Goal: Task Accomplishment & Management: Manage account settings

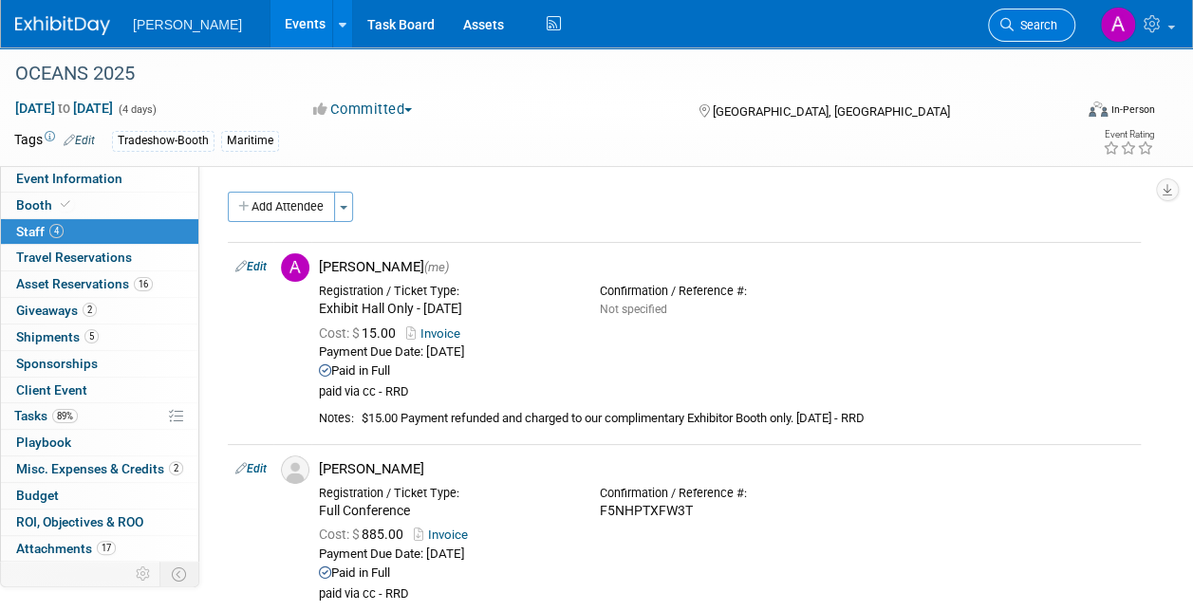
click at [1036, 22] on span "Search" at bounding box center [1036, 25] width 44 height 14
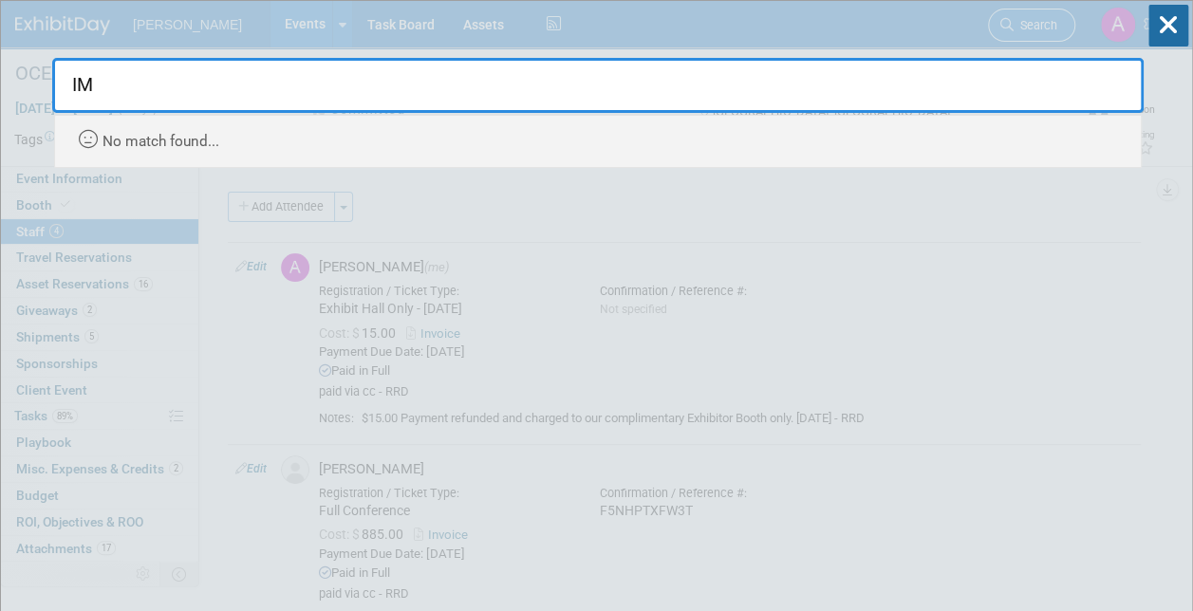
type input "I"
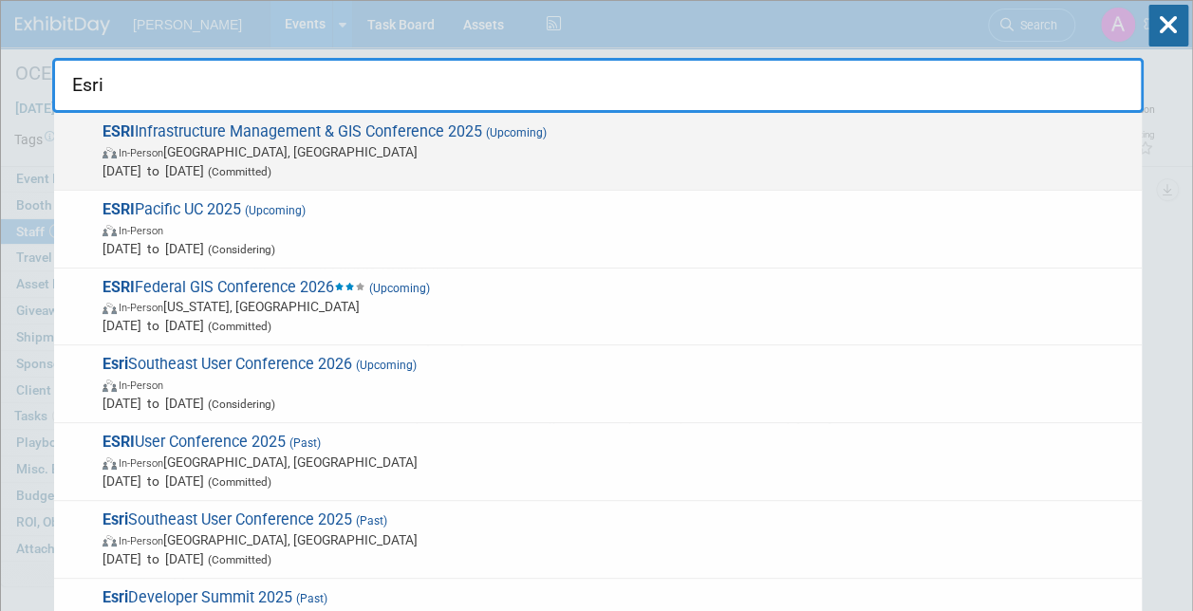
type input "Esri"
click at [213, 131] on span "ESRI Infrastructure Management & GIS Conference 2025 (Upcoming) In-Person Palm …" at bounding box center [614, 151] width 1035 height 58
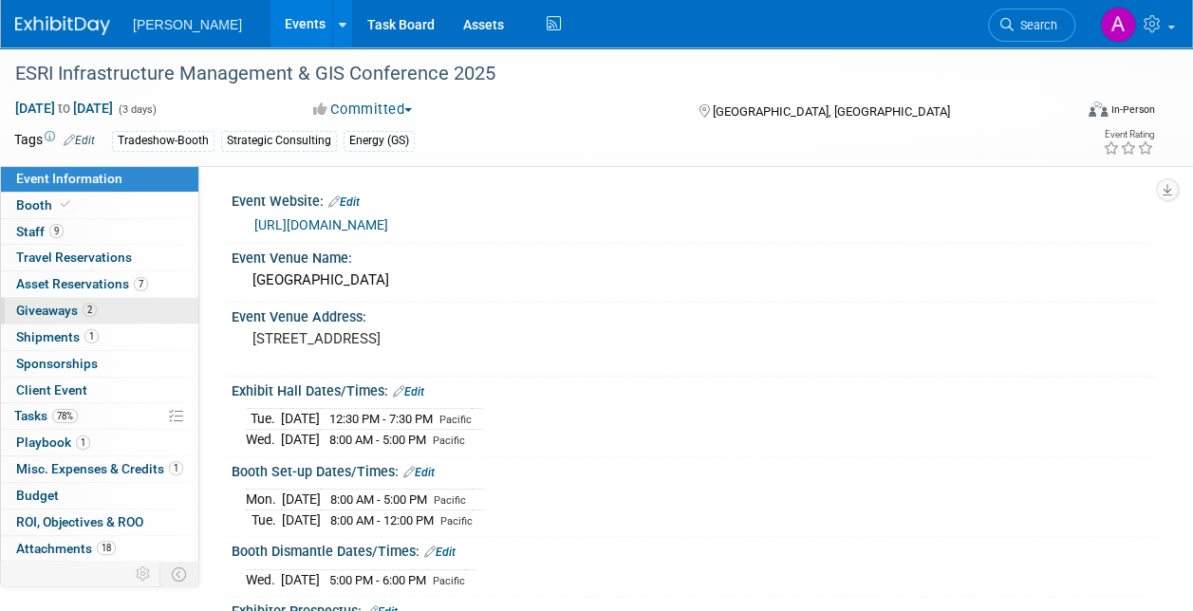
click at [47, 305] on span "Giveaways 2" at bounding box center [56, 310] width 81 height 15
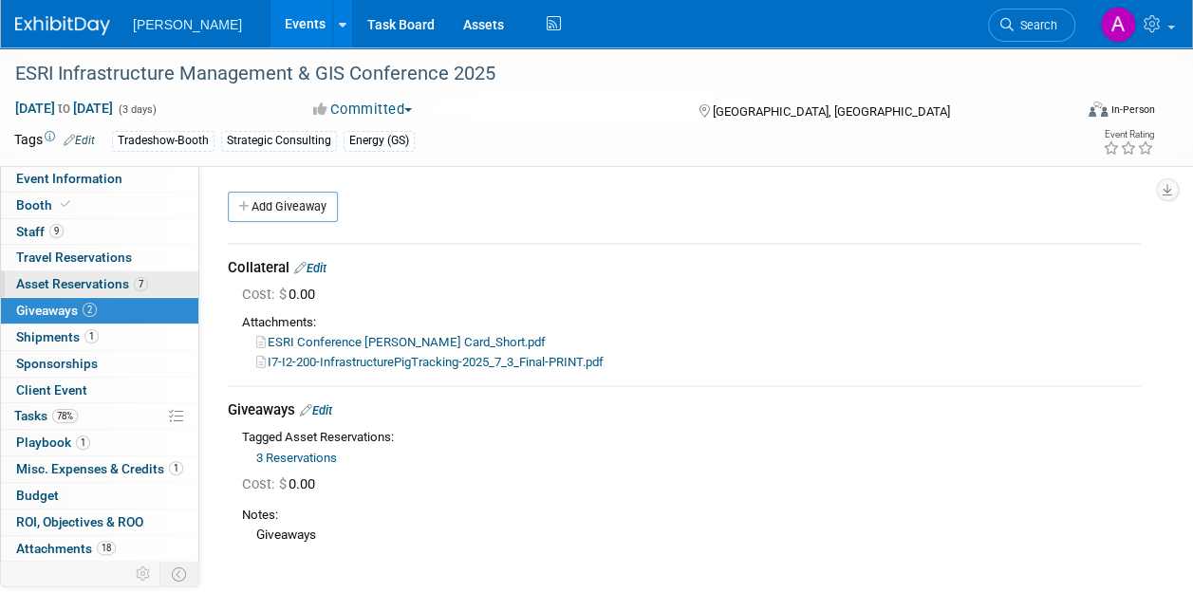
click at [65, 279] on span "Asset Reservations 7" at bounding box center [82, 283] width 132 height 15
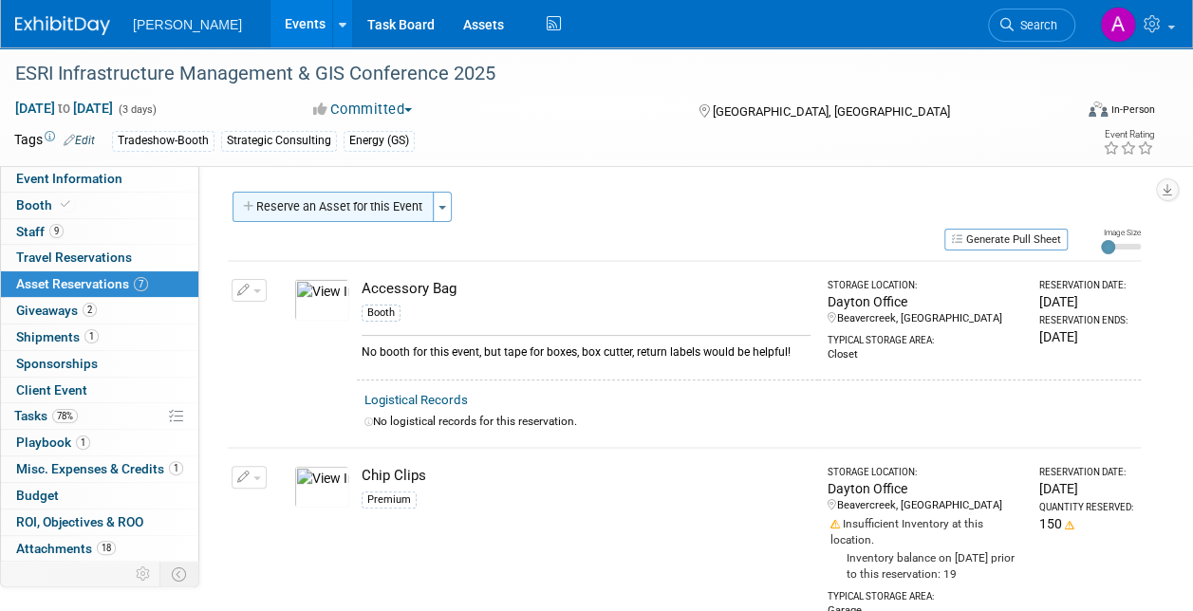
click at [308, 201] on button "Reserve an Asset for this Event" at bounding box center [333, 207] width 201 height 30
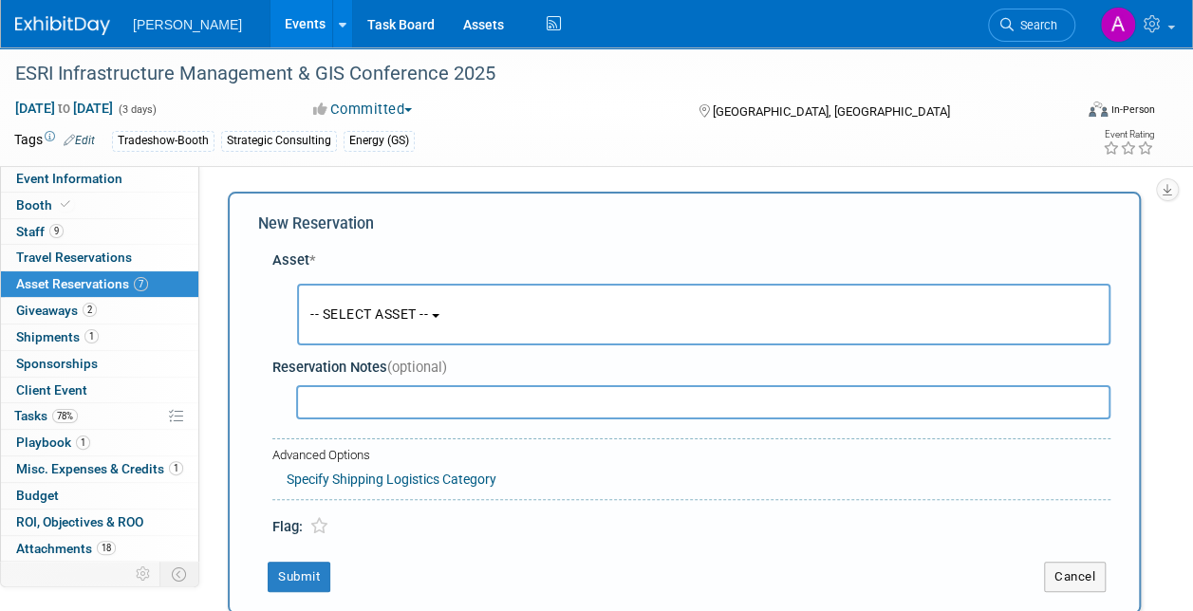
scroll to position [18, 0]
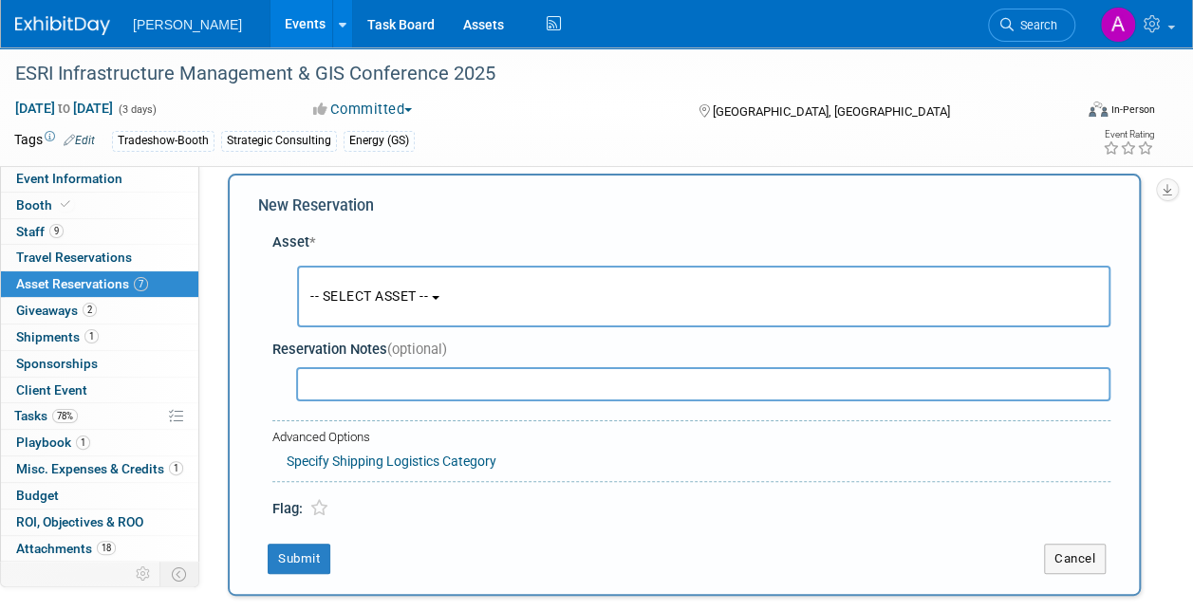
click at [389, 294] on span "-- SELECT ASSET --" at bounding box center [369, 296] width 118 height 15
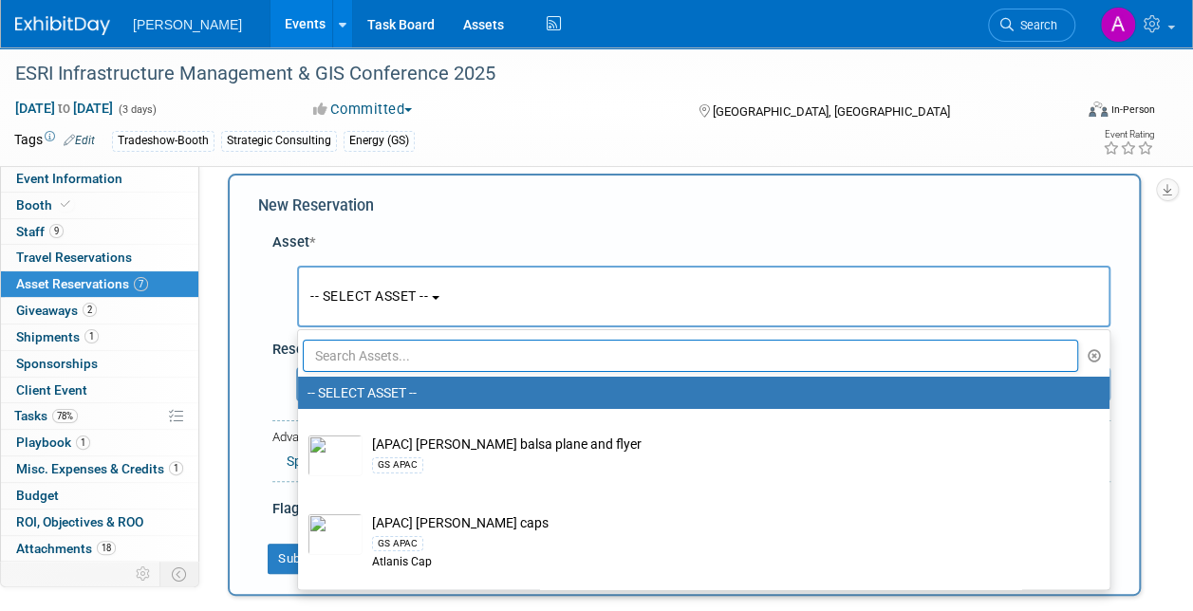
click at [334, 349] on input "text" at bounding box center [690, 356] width 775 height 32
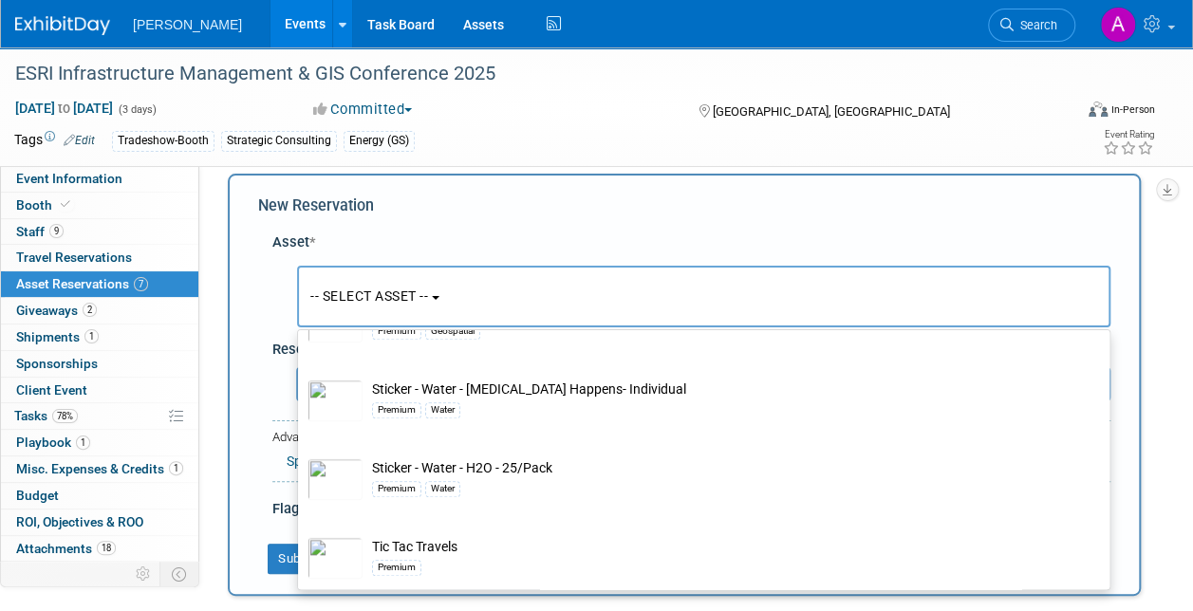
scroll to position [1008, 0]
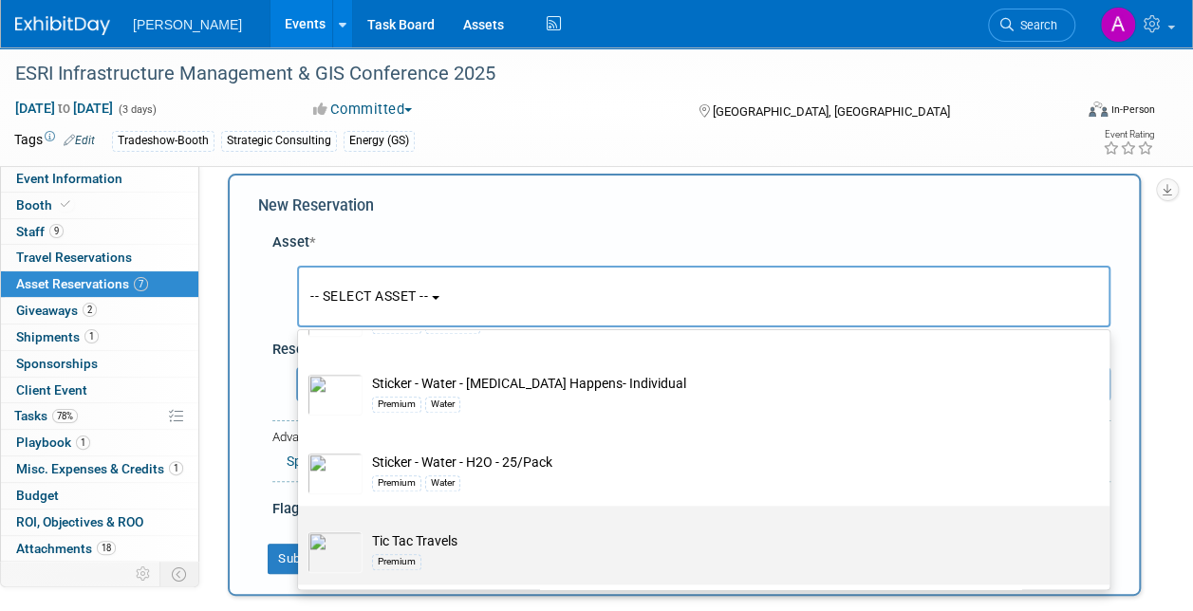
type input "tic"
click at [423, 537] on td "Tic Tac Travels Premium" at bounding box center [717, 553] width 709 height 42
click at [301, 529] on input "Tic Tac Travels Premium" at bounding box center [295, 522] width 12 height 12
select select "10723125"
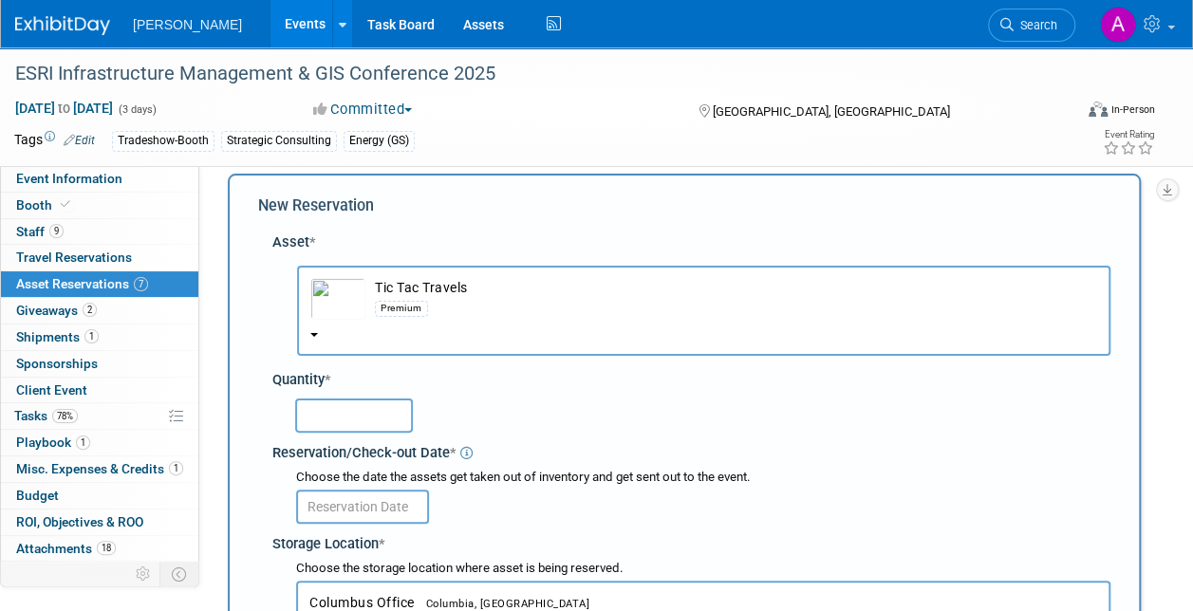
click at [337, 403] on input "text" at bounding box center [354, 416] width 118 height 34
type input "1"
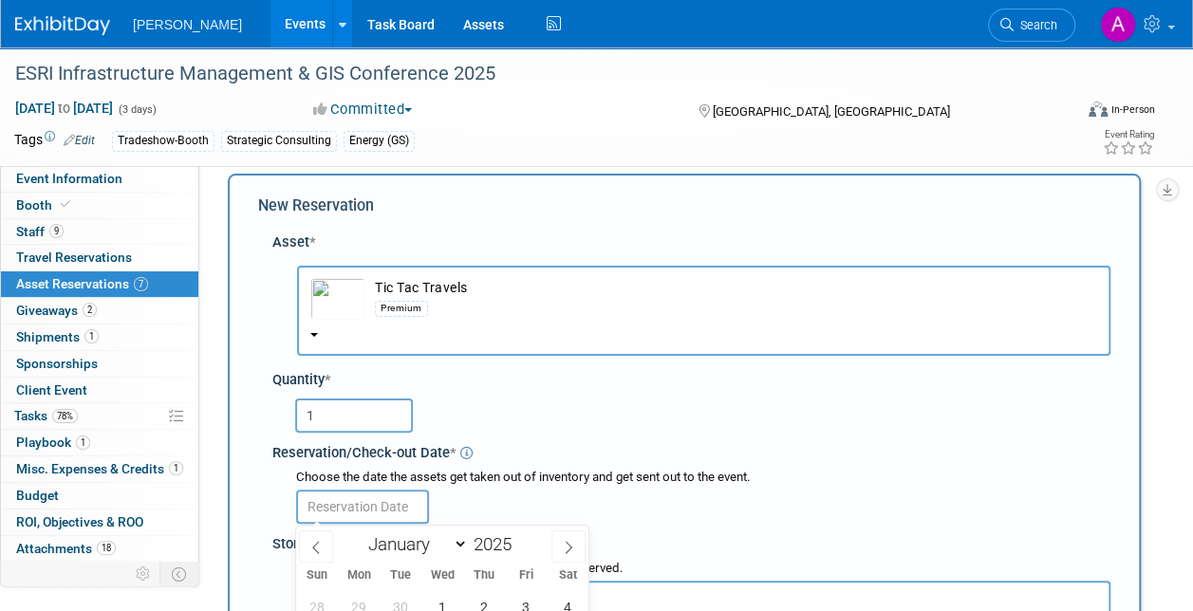
click at [341, 506] on input "text" at bounding box center [362, 507] width 133 height 34
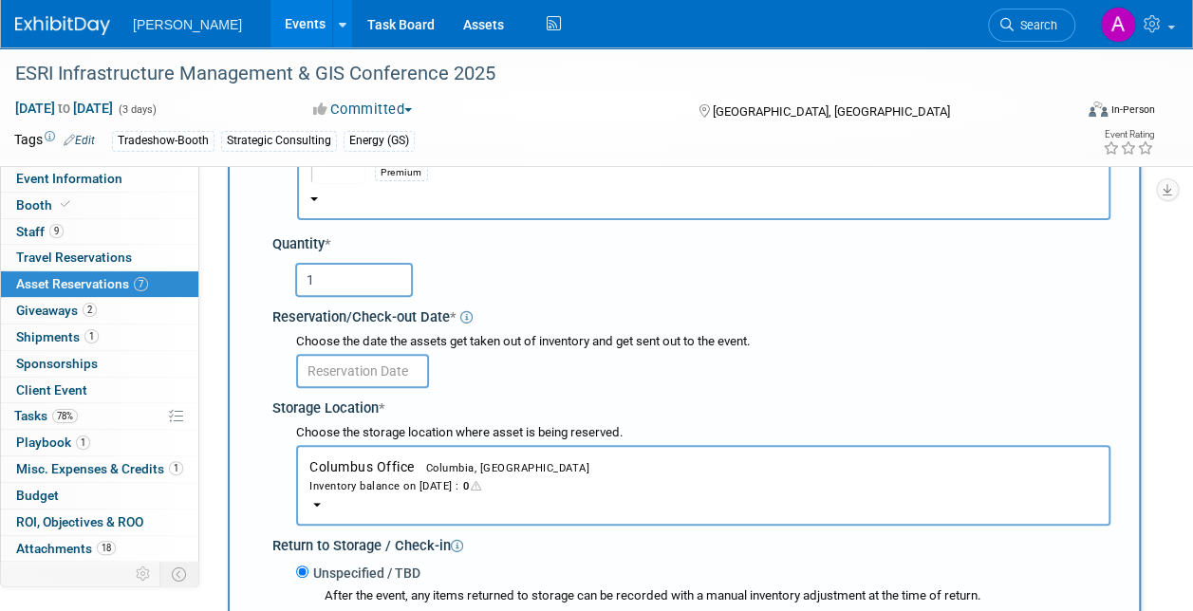
scroll to position [170, 0]
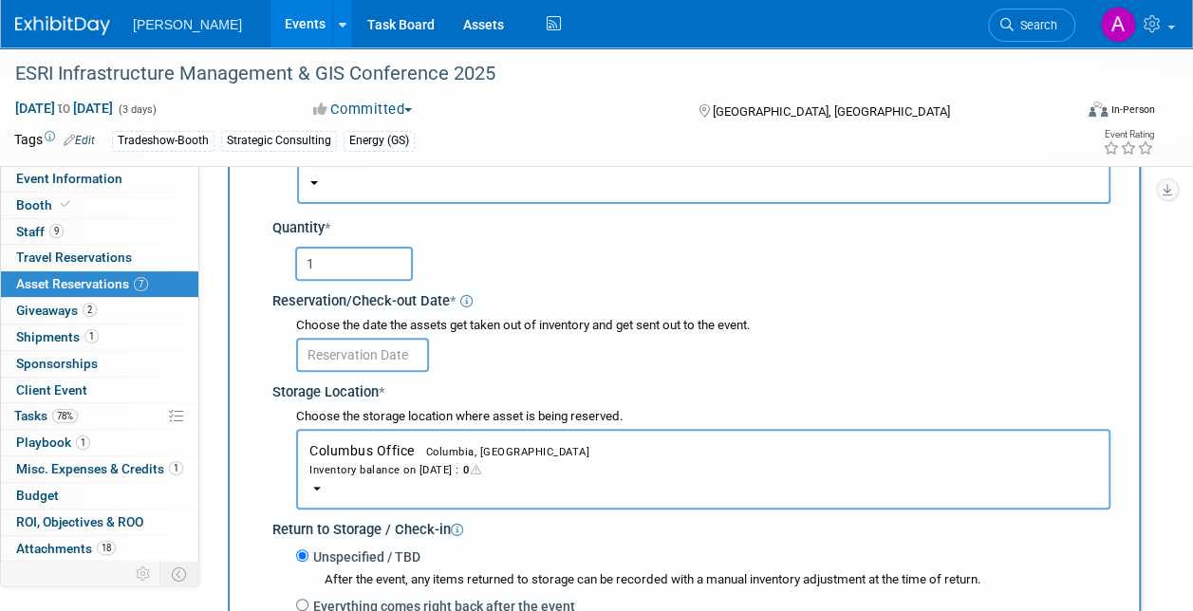
click at [339, 347] on input "text" at bounding box center [362, 355] width 133 height 34
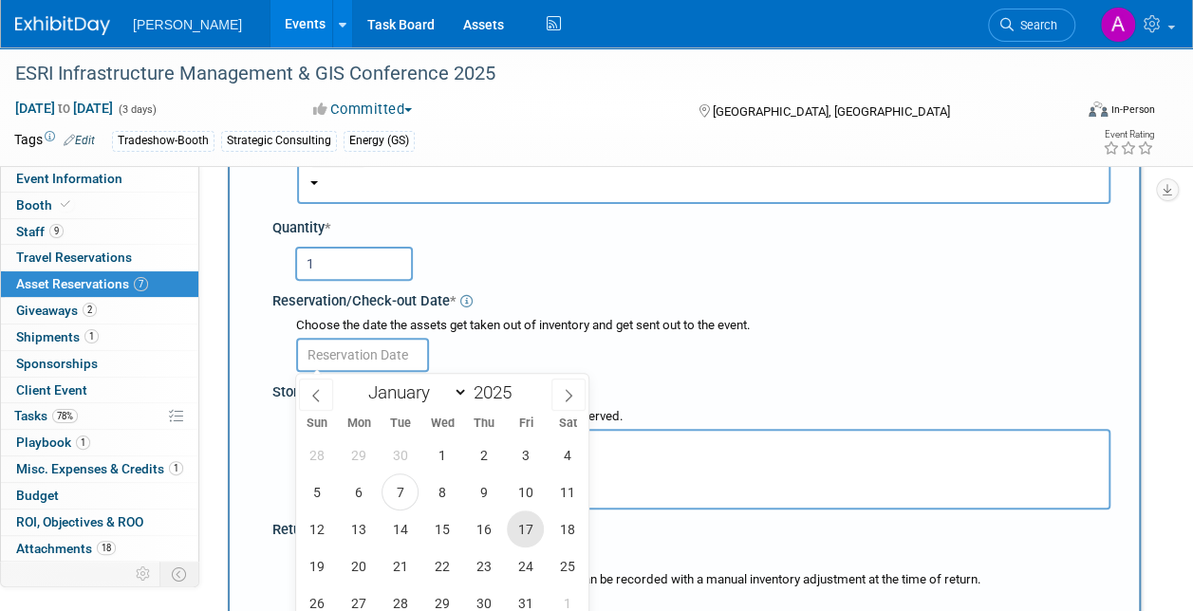
click at [524, 533] on span "17" at bounding box center [525, 529] width 37 height 37
type input "Oct 17, 2025"
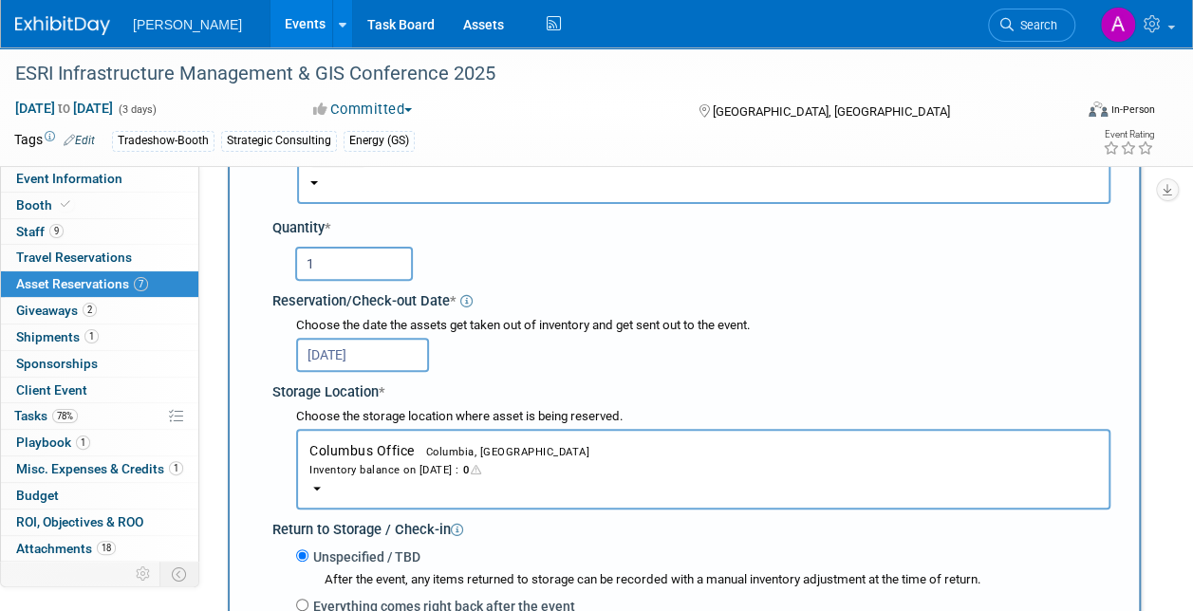
click at [318, 487] on b "button" at bounding box center [317, 489] width 8 height 4
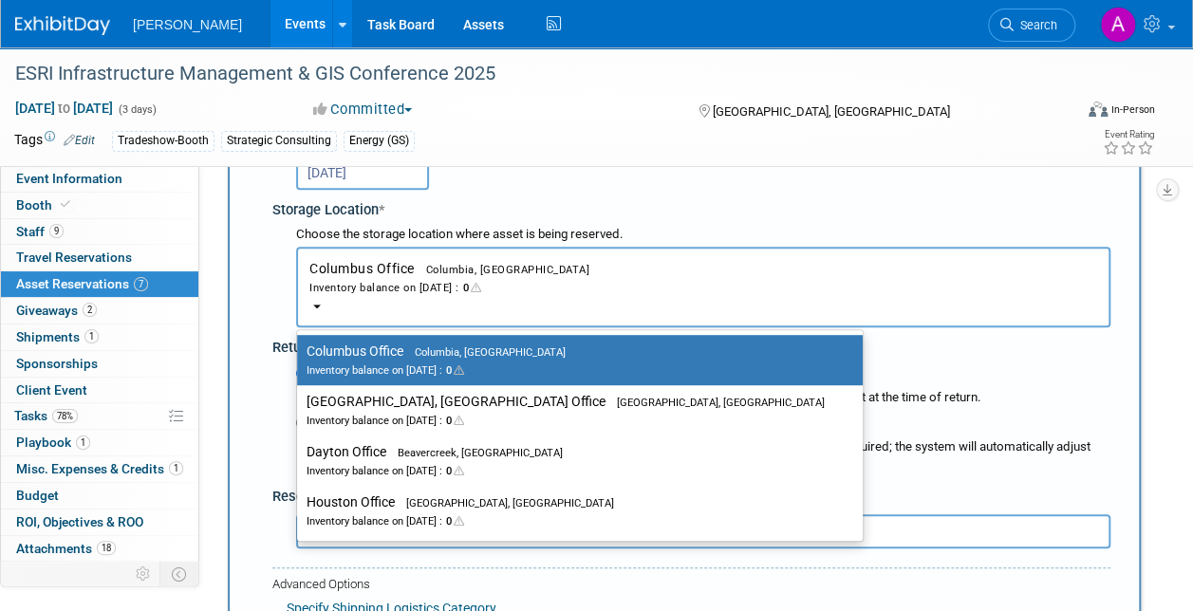
scroll to position [360, 0]
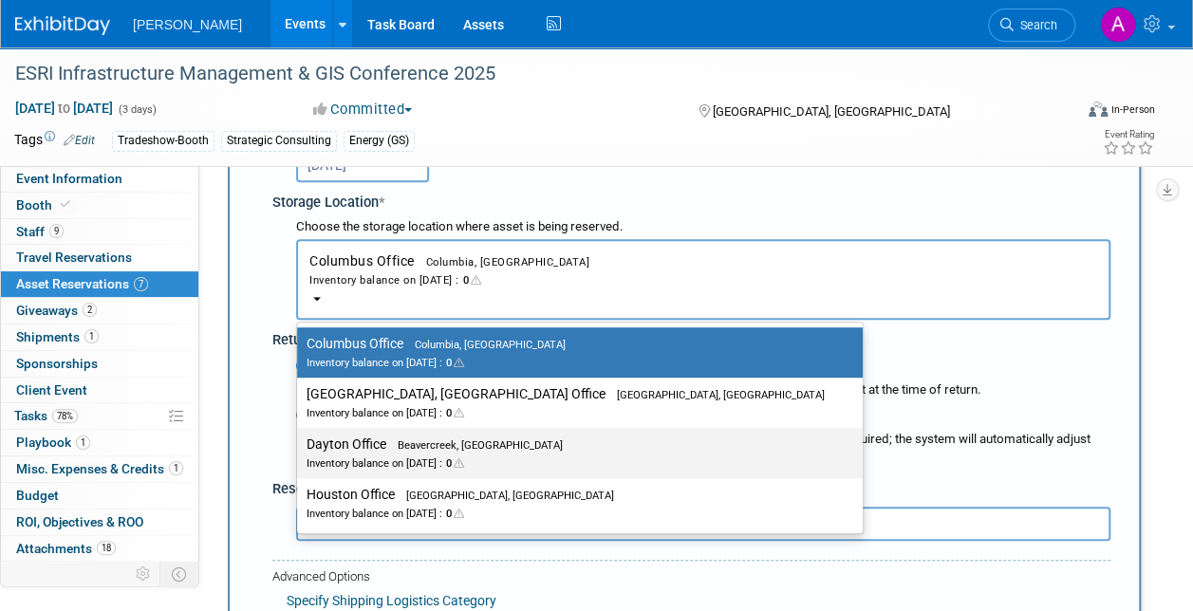
click at [352, 446] on label "Dayton Office Beavercreek, OH Inventory balance on Oct 17, 2025 : 0" at bounding box center [575, 453] width 537 height 43
click at [300, 446] on input "Dayton Office Beavercreek, OH Inventory balance on Oct 17, 2025 : 0" at bounding box center [294, 444] width 12 height 12
select select "11223930"
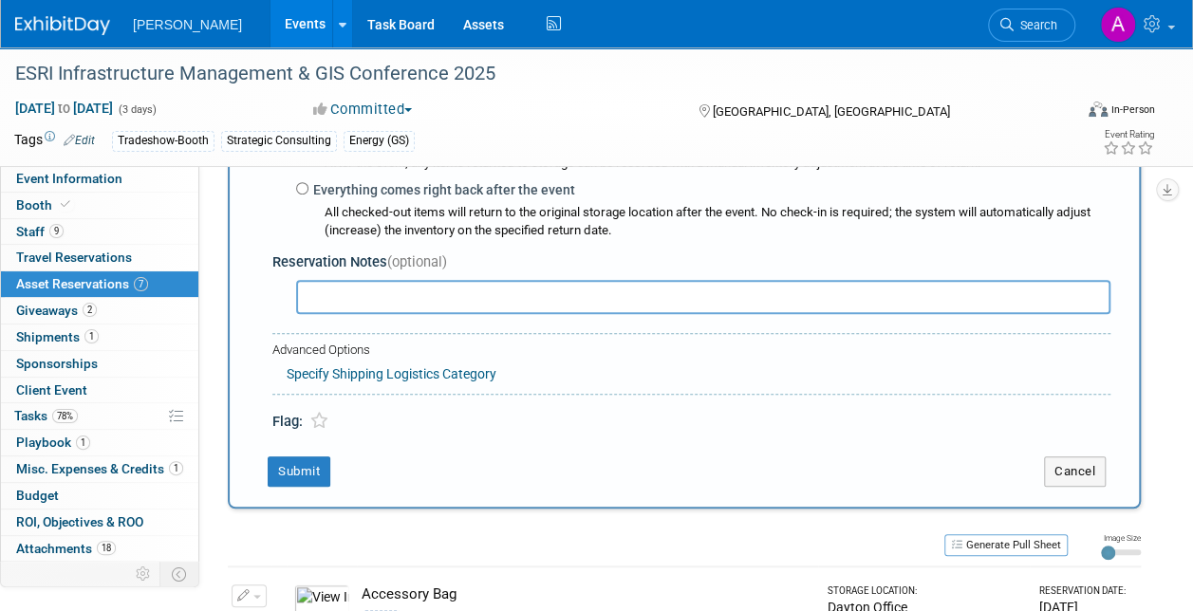
scroll to position [587, 0]
click at [306, 463] on button "Submit" at bounding box center [299, 471] width 63 height 30
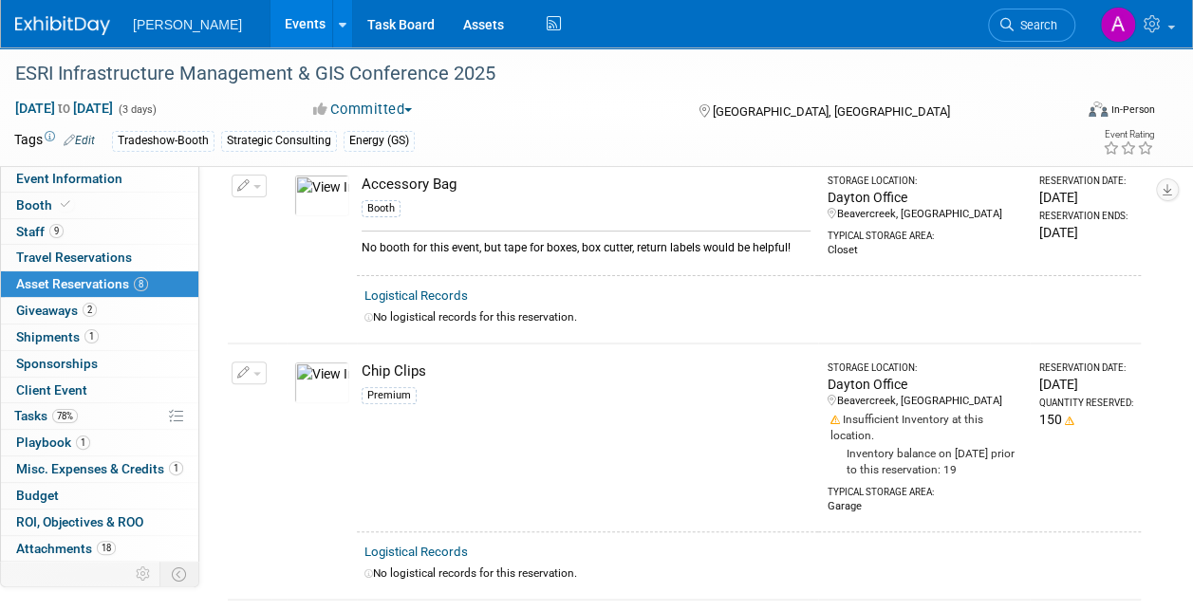
scroll to position [0, 0]
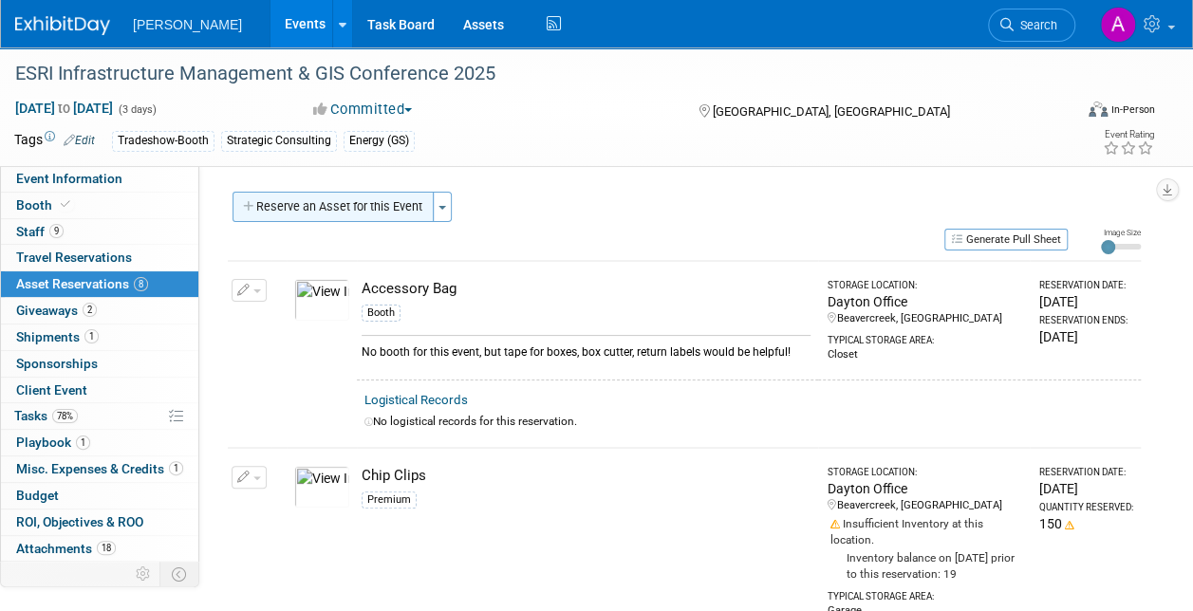
click at [290, 207] on button "Reserve an Asset for this Event" at bounding box center [333, 207] width 201 height 30
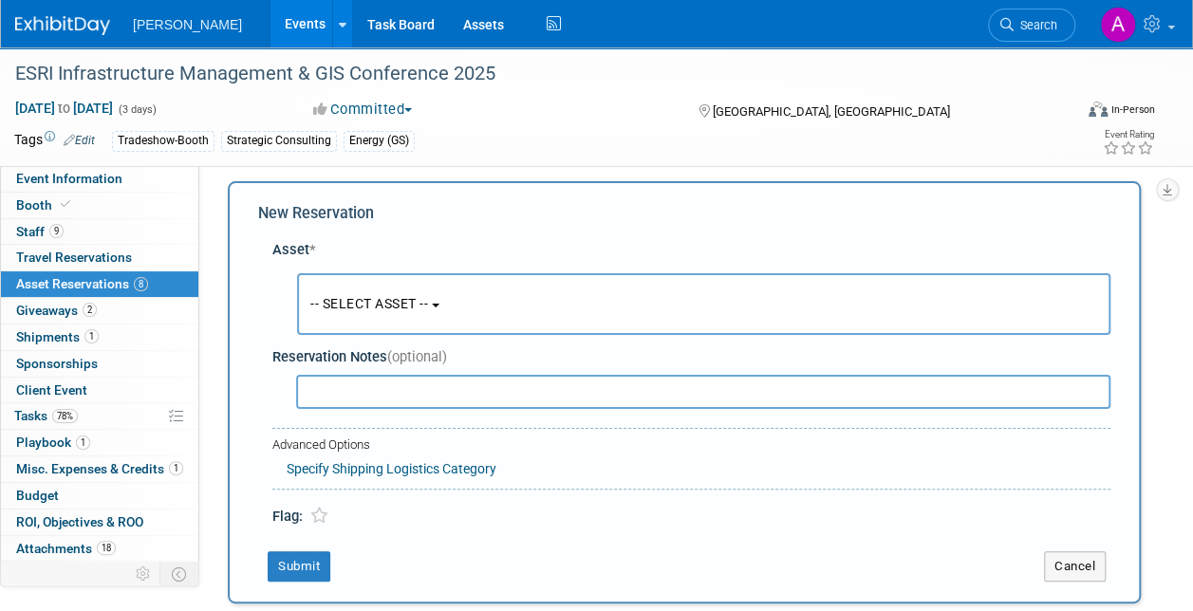
scroll to position [18, 0]
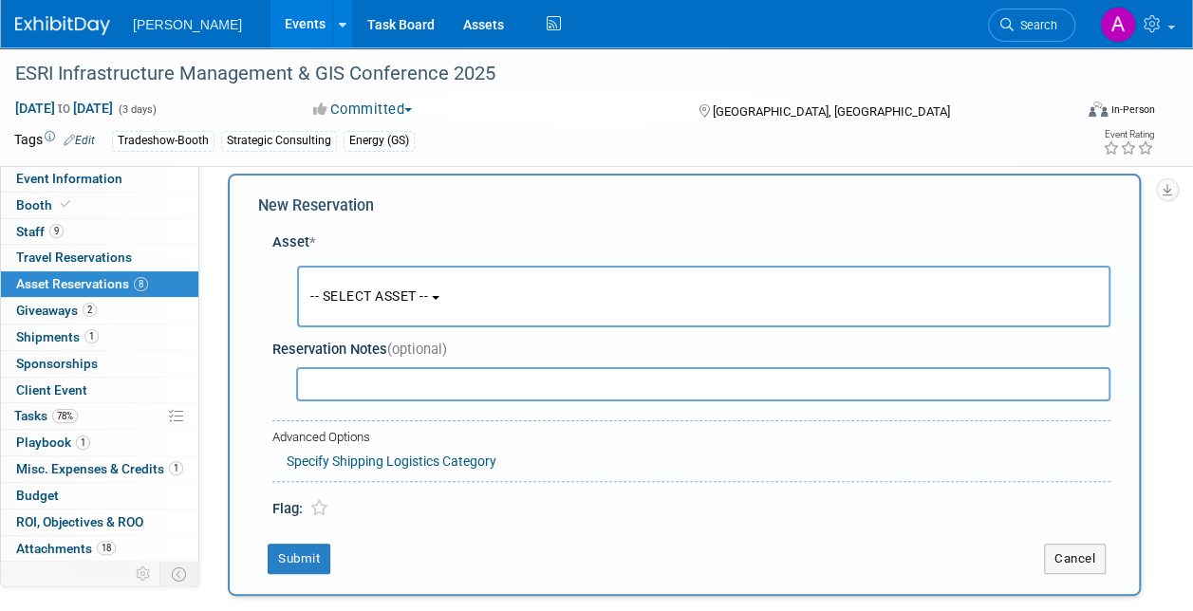
click at [383, 298] on span "-- SELECT ASSET --" at bounding box center [369, 296] width 118 height 15
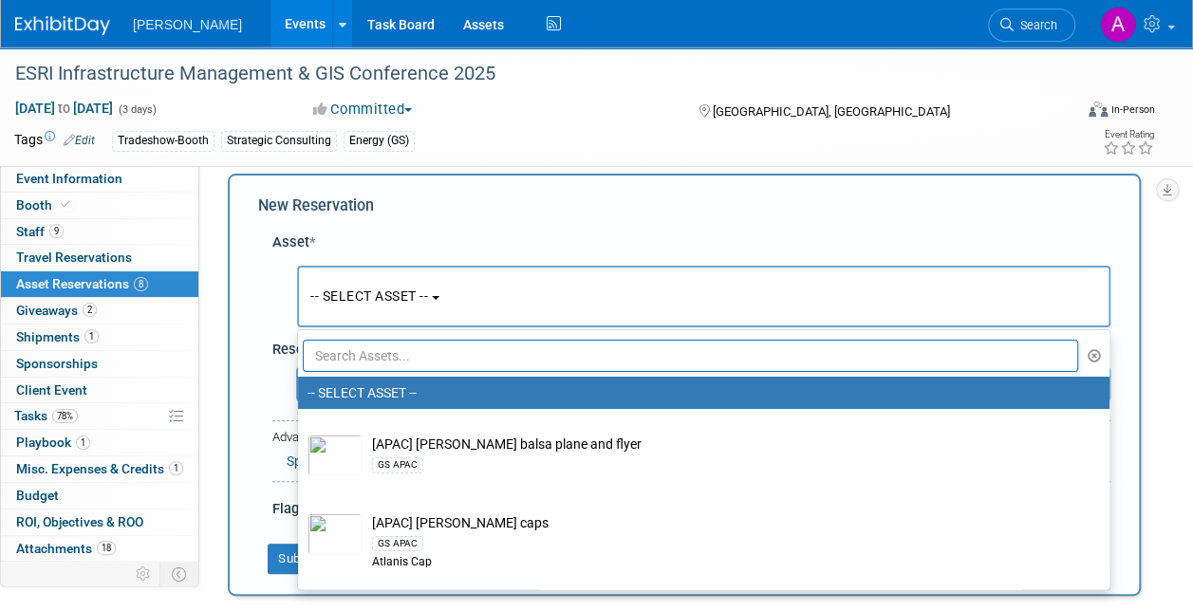
click at [319, 359] on input "text" at bounding box center [690, 356] width 775 height 32
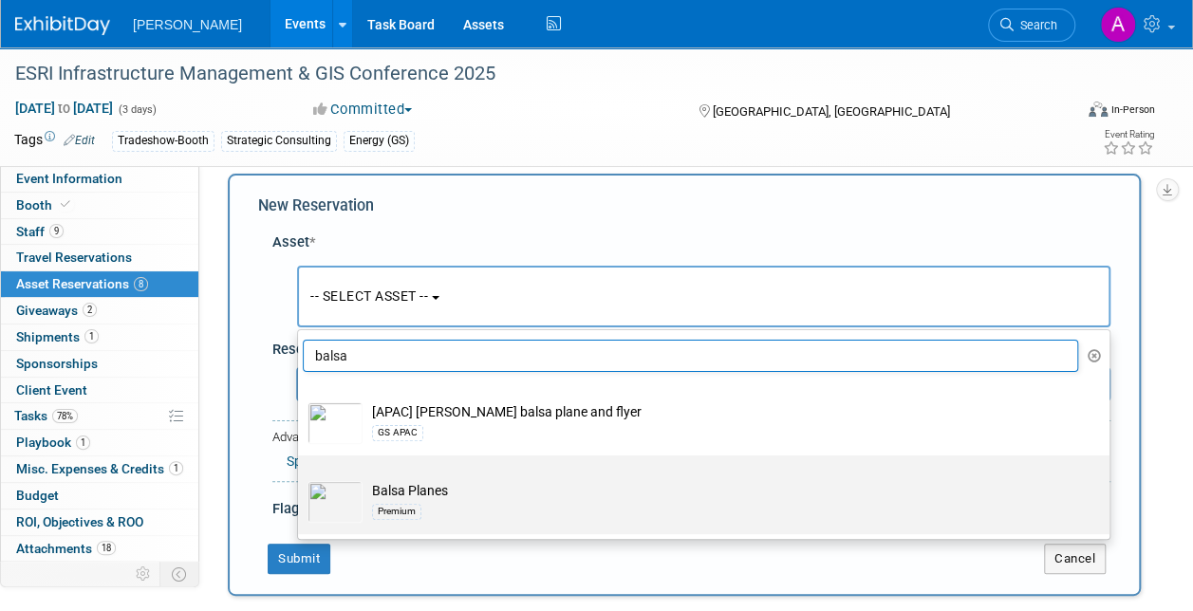
type input "balsa"
click at [404, 494] on td "Balsa Planes Premium" at bounding box center [717, 502] width 709 height 42
click at [301, 478] on input "Balsa Planes Premium" at bounding box center [295, 472] width 12 height 12
select select "10723114"
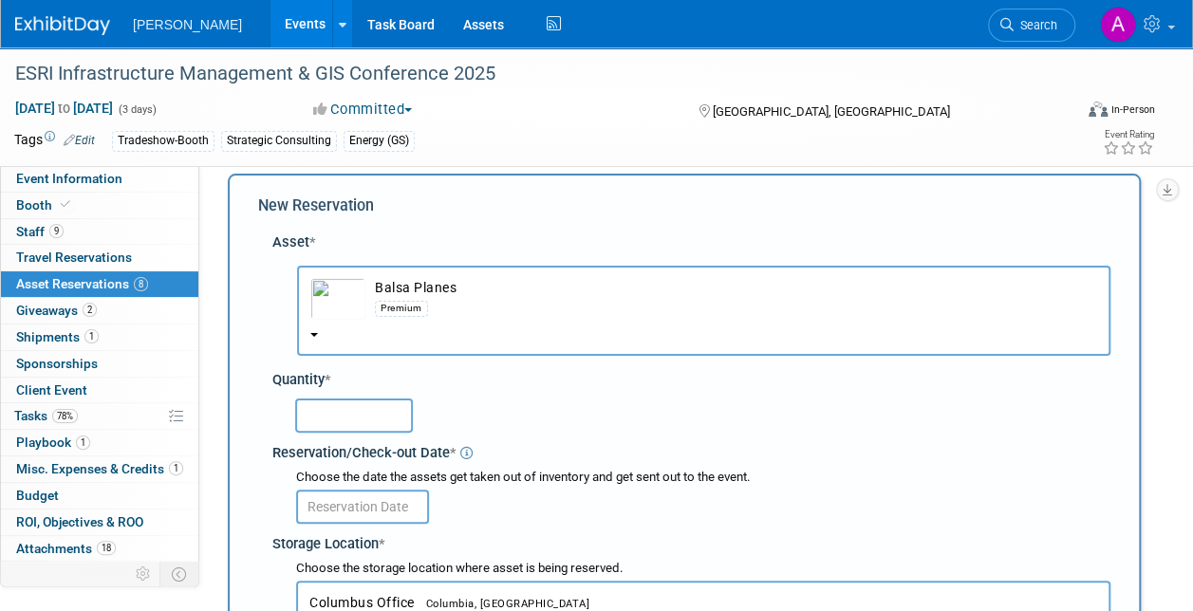
click at [324, 412] on input "text" at bounding box center [354, 416] width 118 height 34
type input "50"
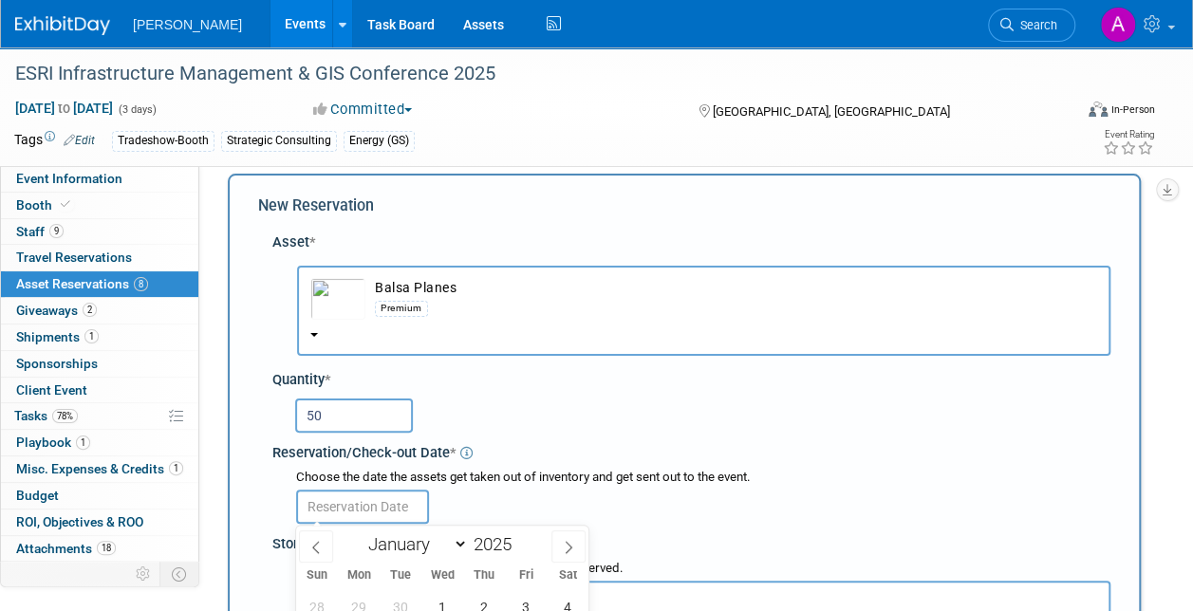
click at [365, 501] on input "text" at bounding box center [362, 507] width 133 height 34
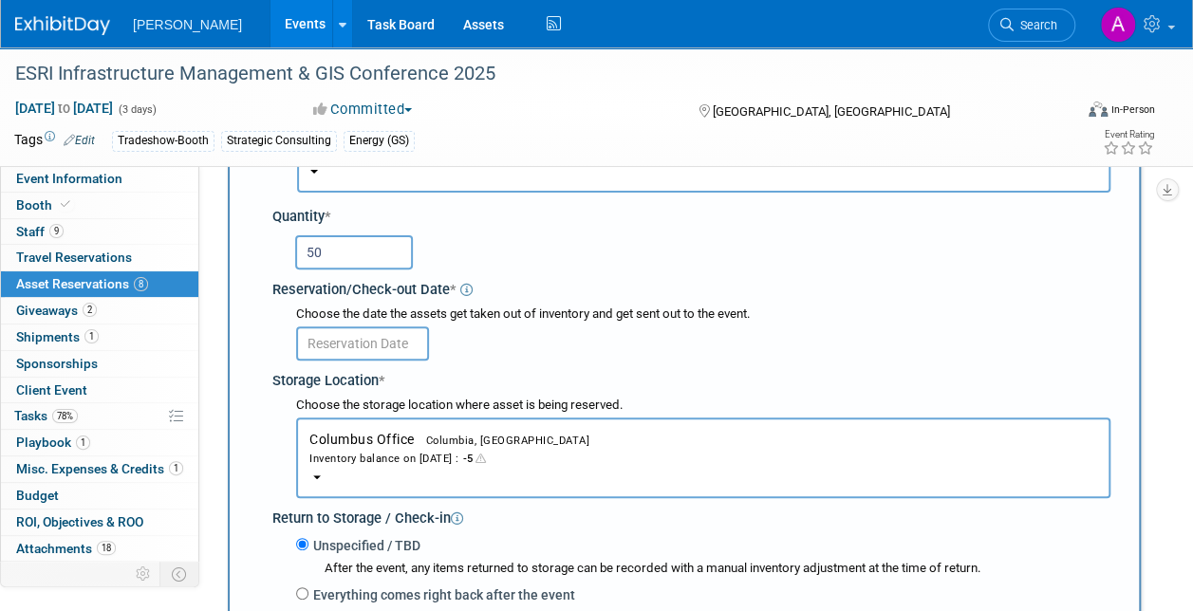
scroll to position [208, 0]
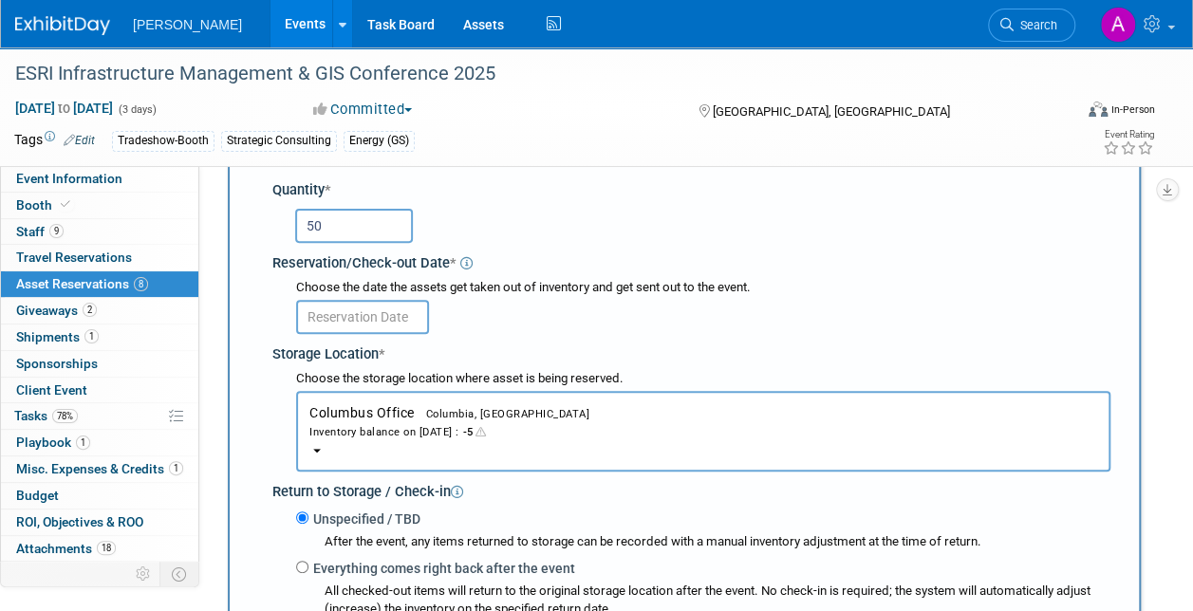
click at [344, 312] on input "text" at bounding box center [362, 317] width 133 height 34
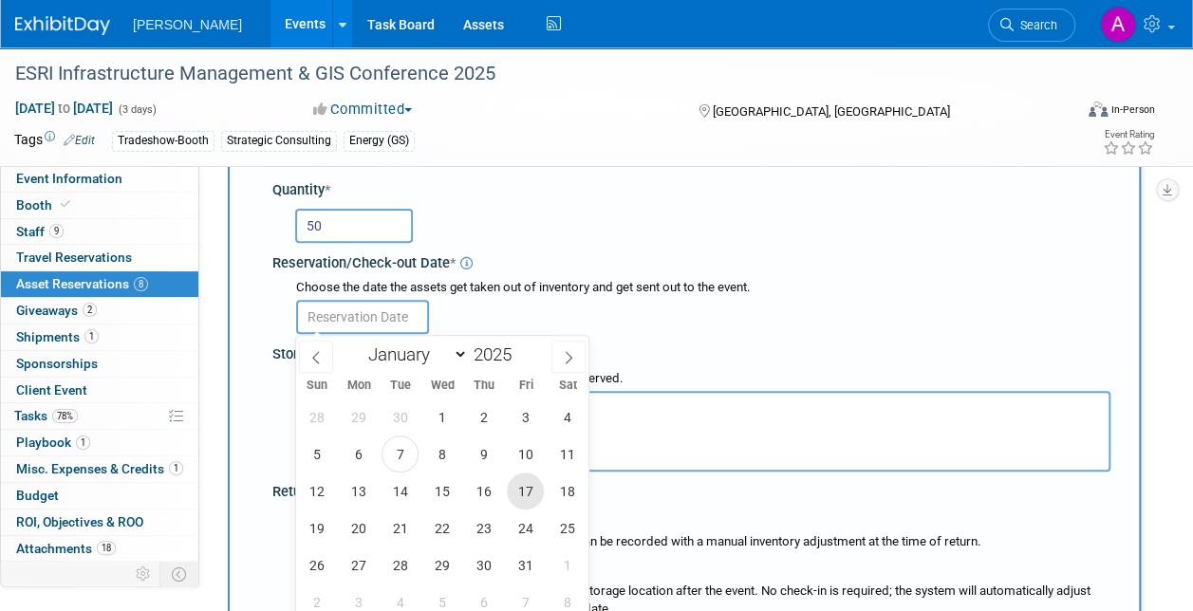
click at [525, 489] on span "17" at bounding box center [525, 491] width 37 height 37
type input "Oct 17, 2025"
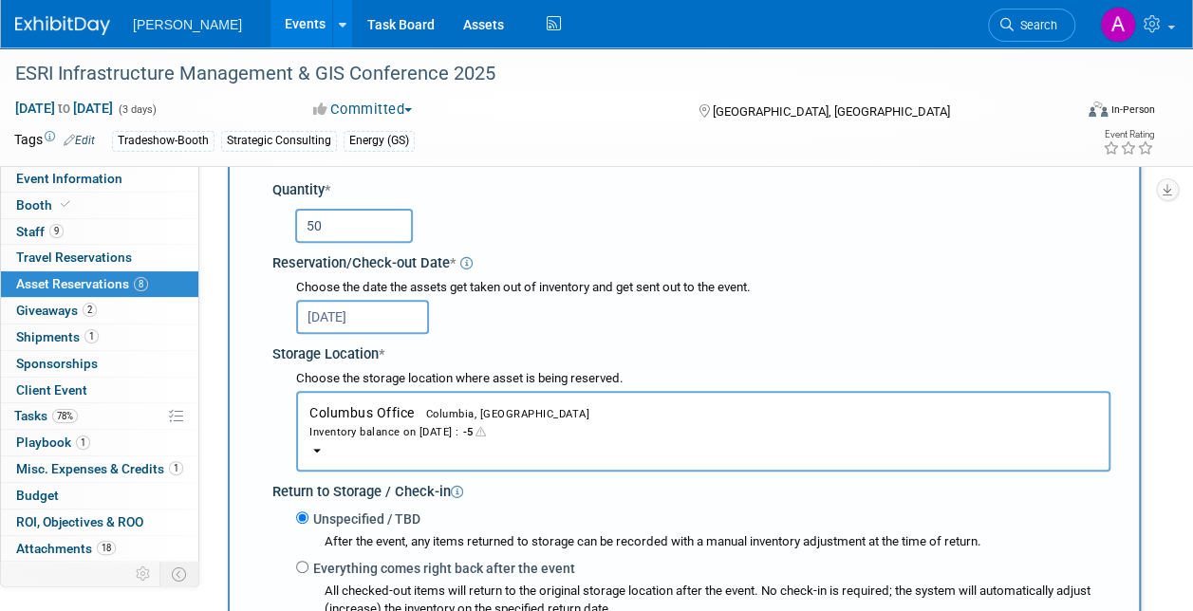
click at [312, 448] on button "Columbus Office Columbia, SC Inventory balance on Oct 17, 2025 : -5" at bounding box center [703, 431] width 814 height 81
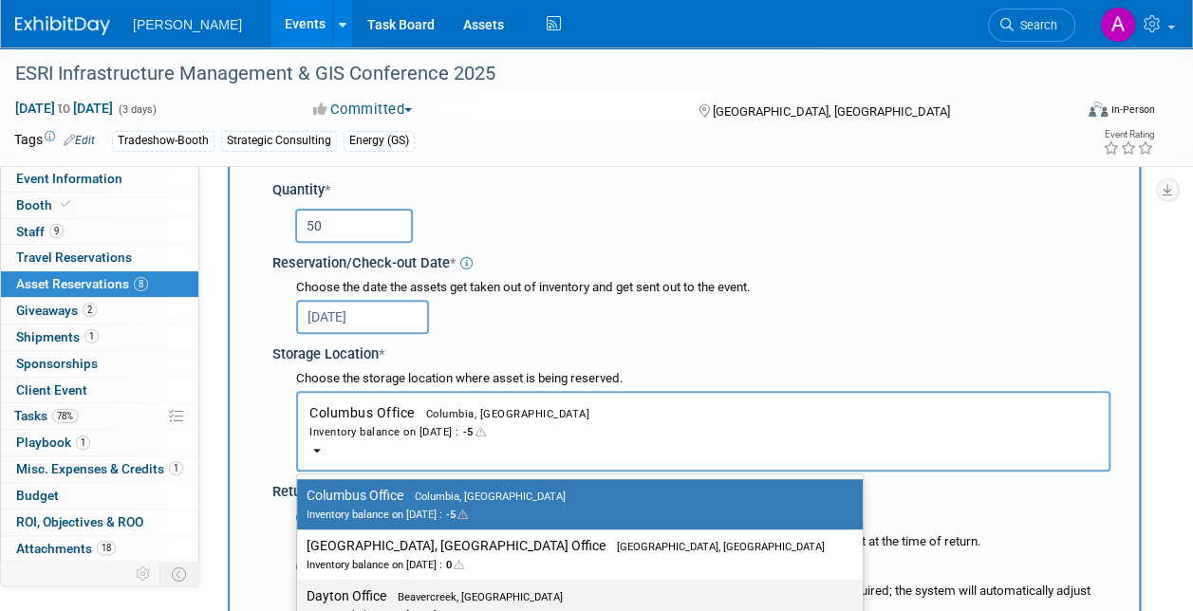
click at [390, 592] on span "Beavercreek, [GEOGRAPHIC_DATA]" at bounding box center [474, 597] width 177 height 12
click at [300, 592] on input "Dayton Office Beavercreek, OH Inventory balance on Oct 17, 2025 : 64" at bounding box center [294, 596] width 12 height 12
select select "11223930"
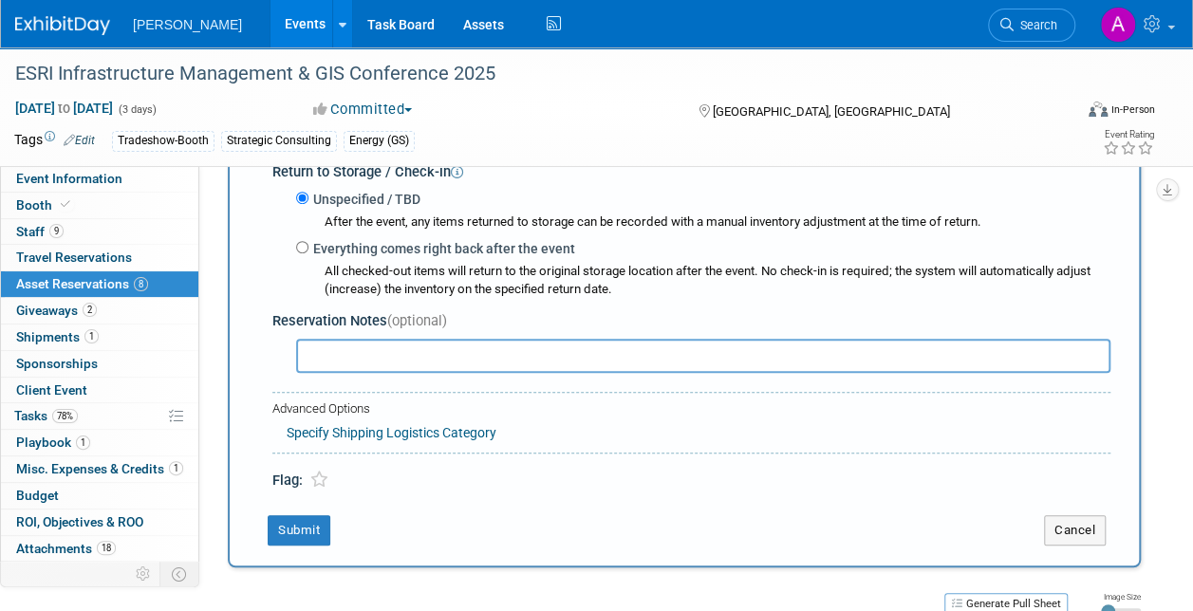
scroll to position [550, 0]
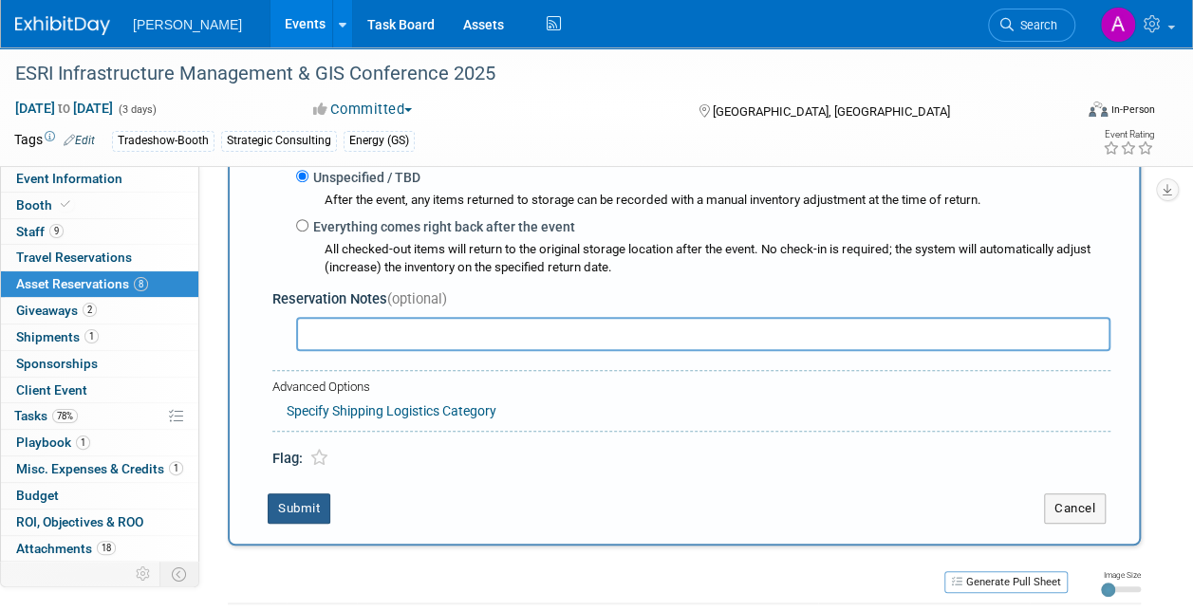
click at [308, 502] on button "Submit" at bounding box center [299, 509] width 63 height 30
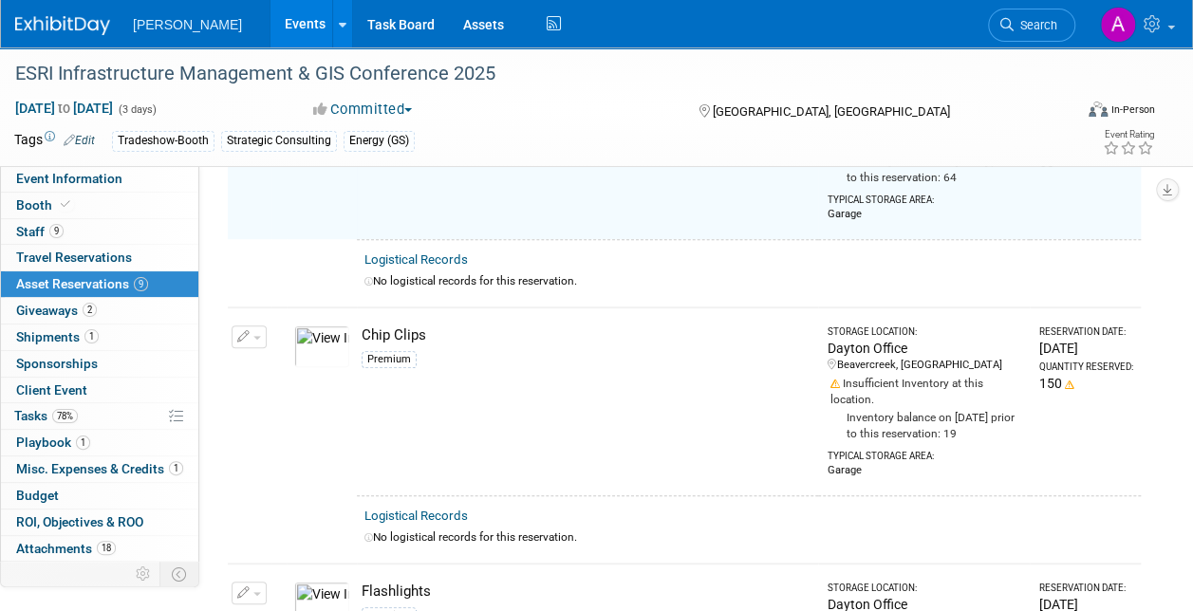
scroll to position [208, 0]
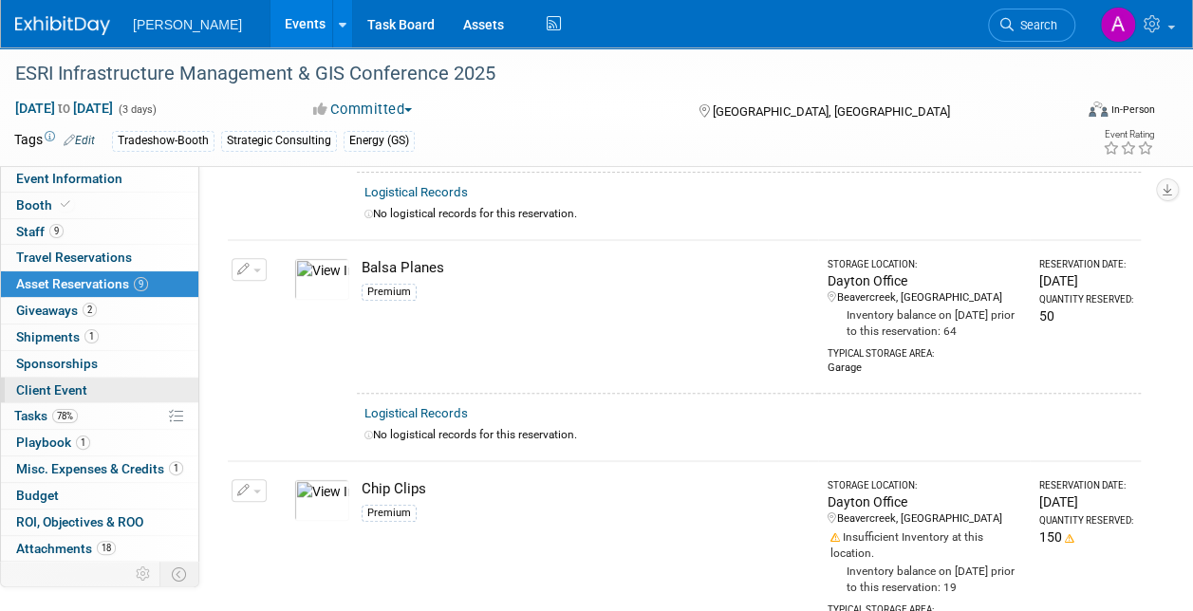
click at [61, 383] on span "Client Event" at bounding box center [51, 389] width 71 height 15
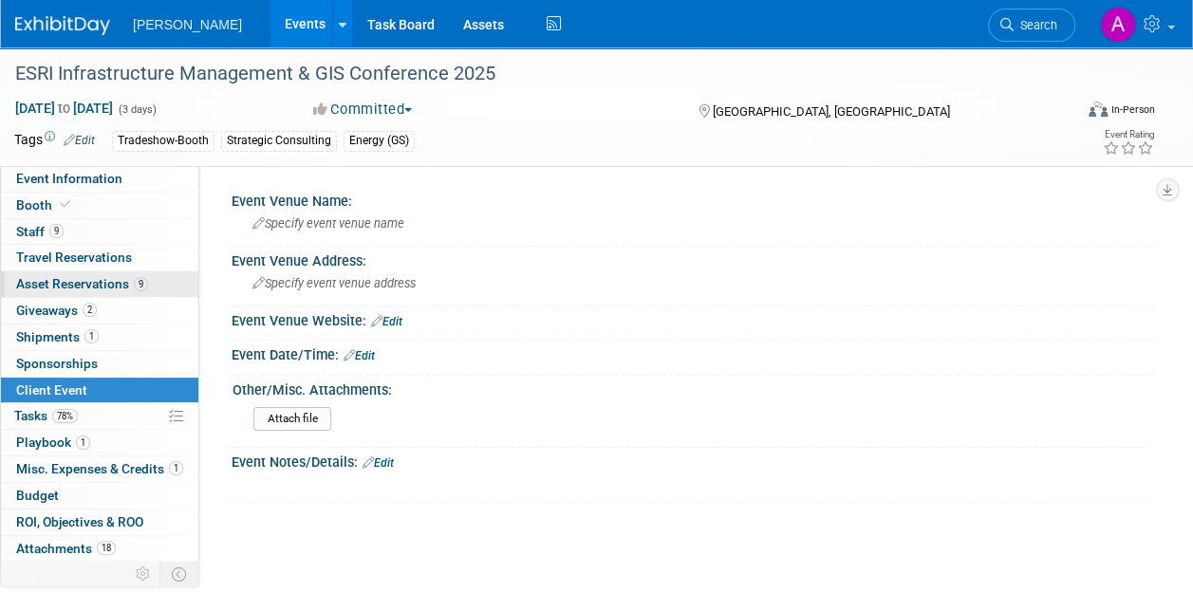
click at [77, 283] on span "Asset Reservations 9" at bounding box center [82, 283] width 132 height 15
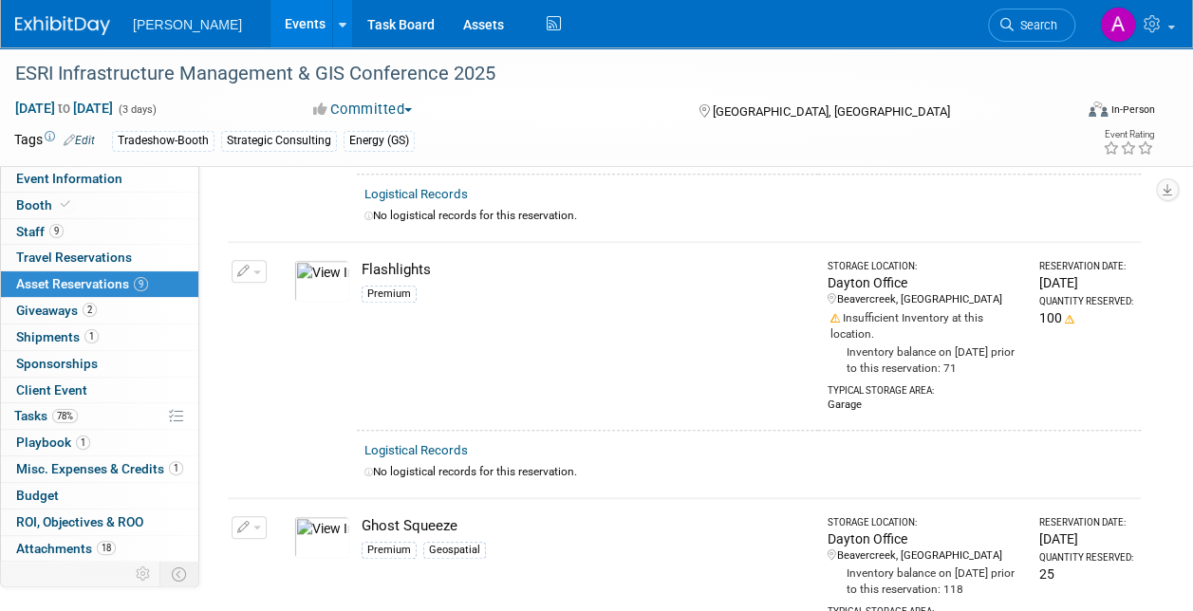
scroll to position [721, 0]
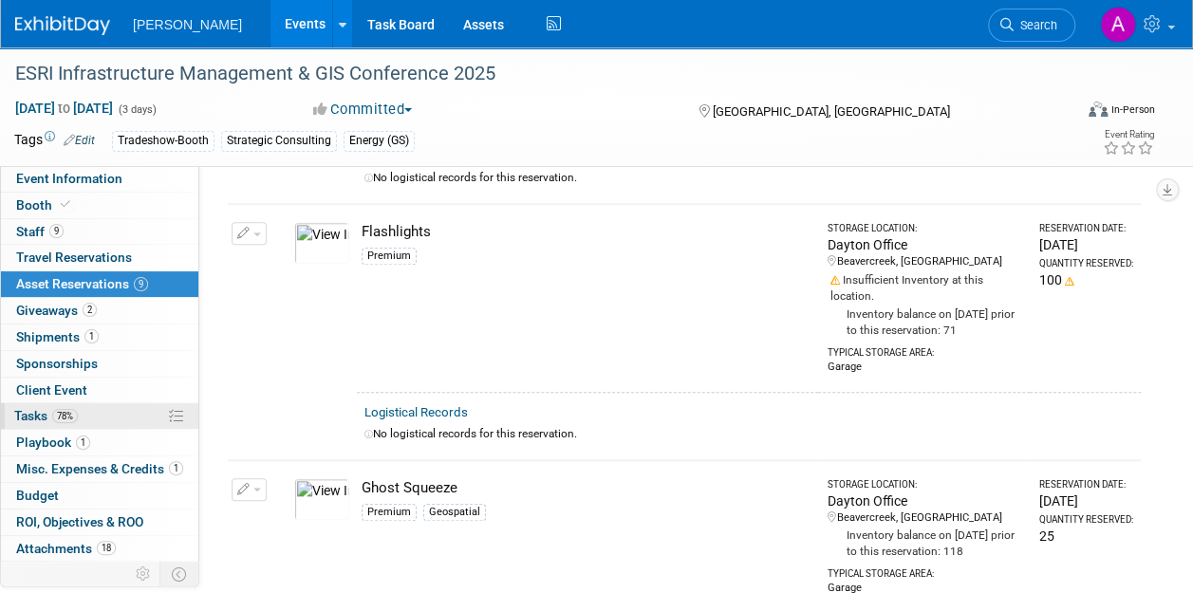
click at [29, 404] on link "78% Tasks 78%" at bounding box center [99, 416] width 197 height 26
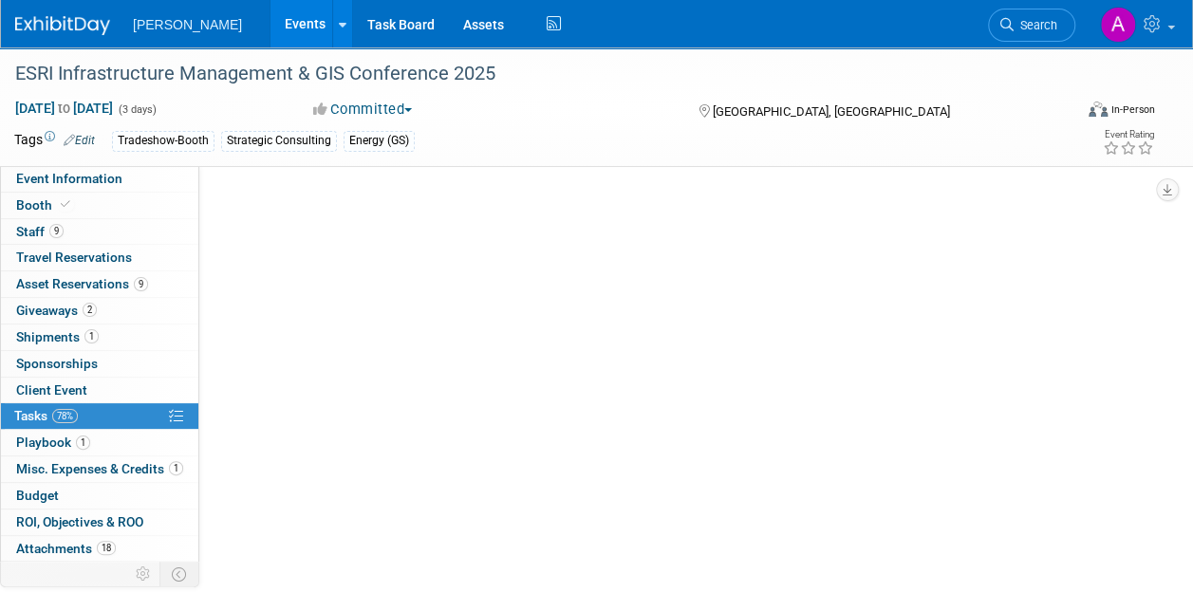
scroll to position [0, 0]
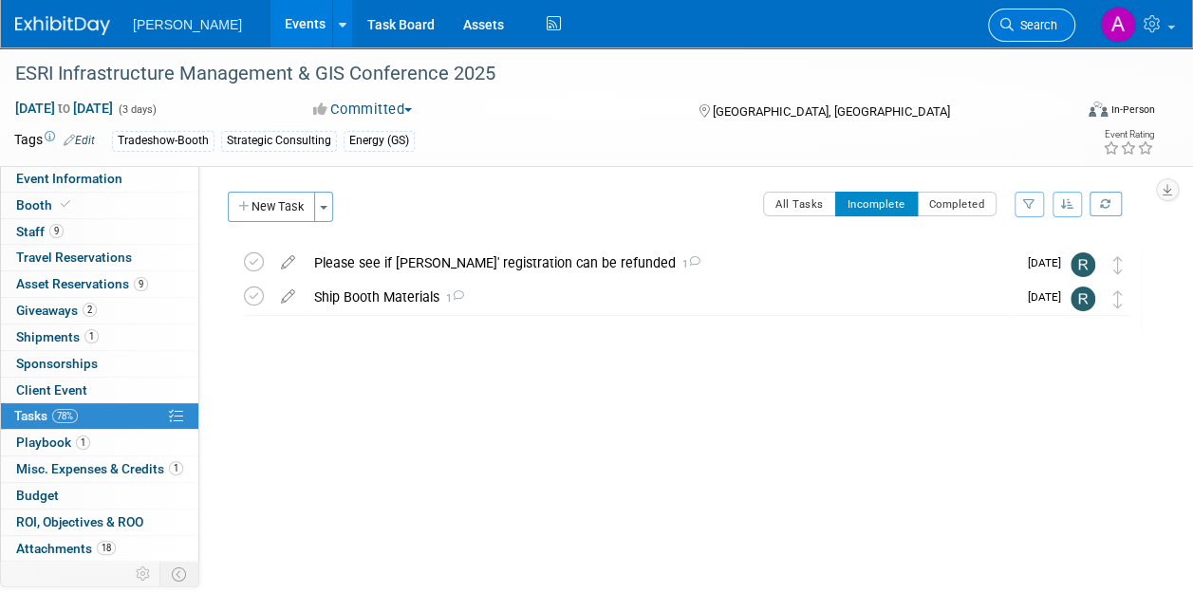
click at [1034, 23] on span "Search" at bounding box center [1036, 25] width 44 height 14
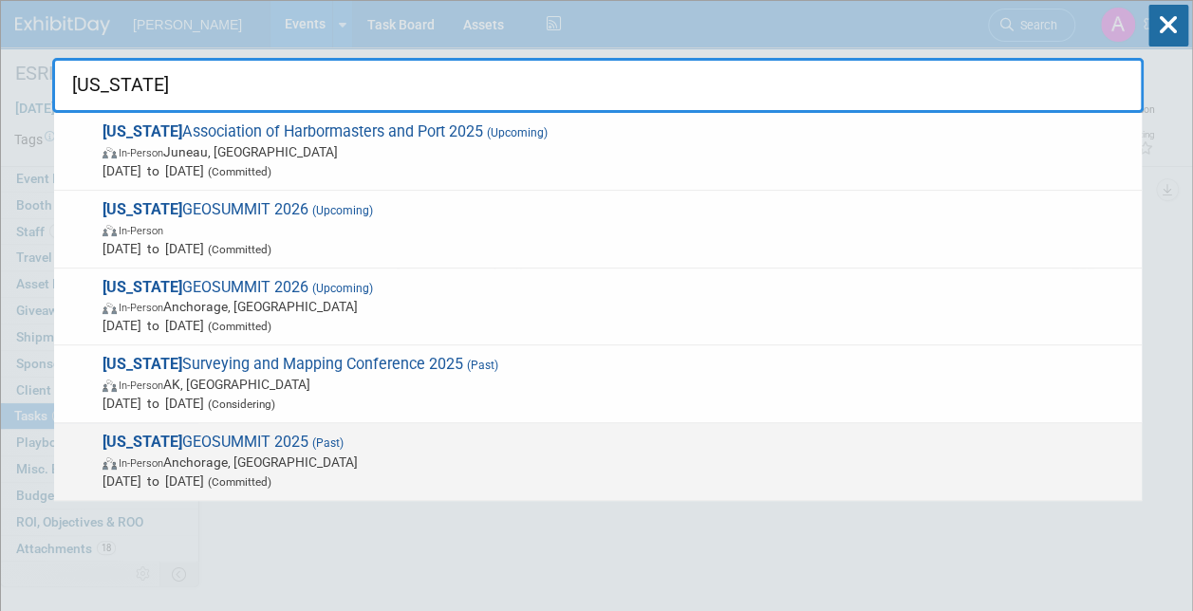
type input "alaska"
click at [186, 438] on span "Alaska GEOSUMMIT 2025 (Past) In-Person Anchorage, AK Apr 8, 2025 to Apr 11, 202…" at bounding box center [614, 462] width 1035 height 58
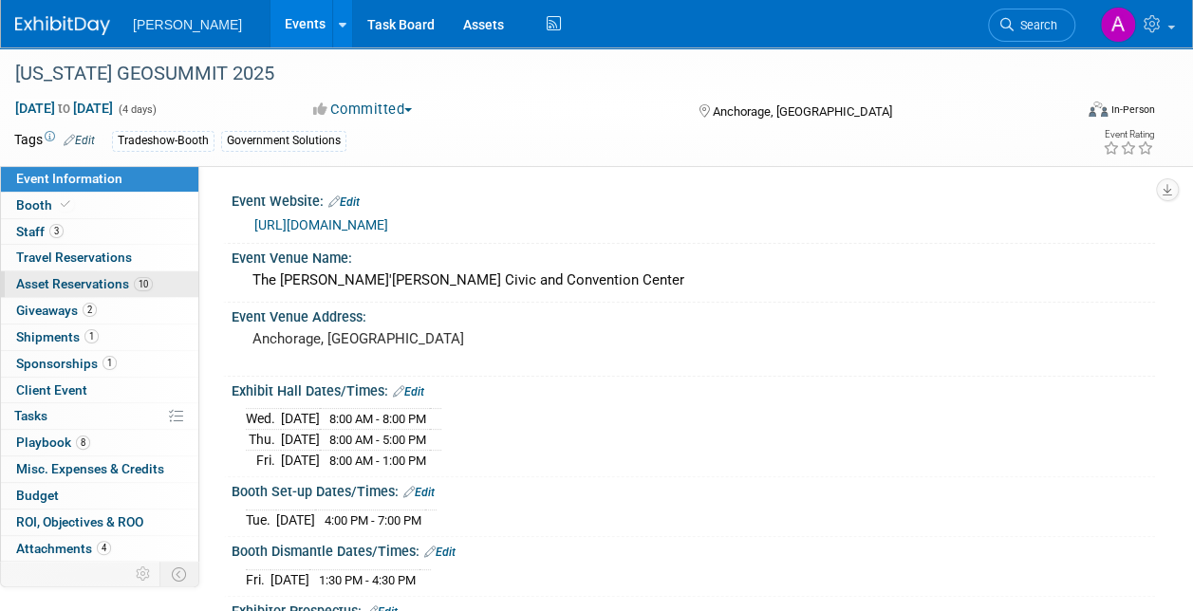
click at [76, 281] on span "Asset Reservations 10" at bounding box center [84, 283] width 137 height 15
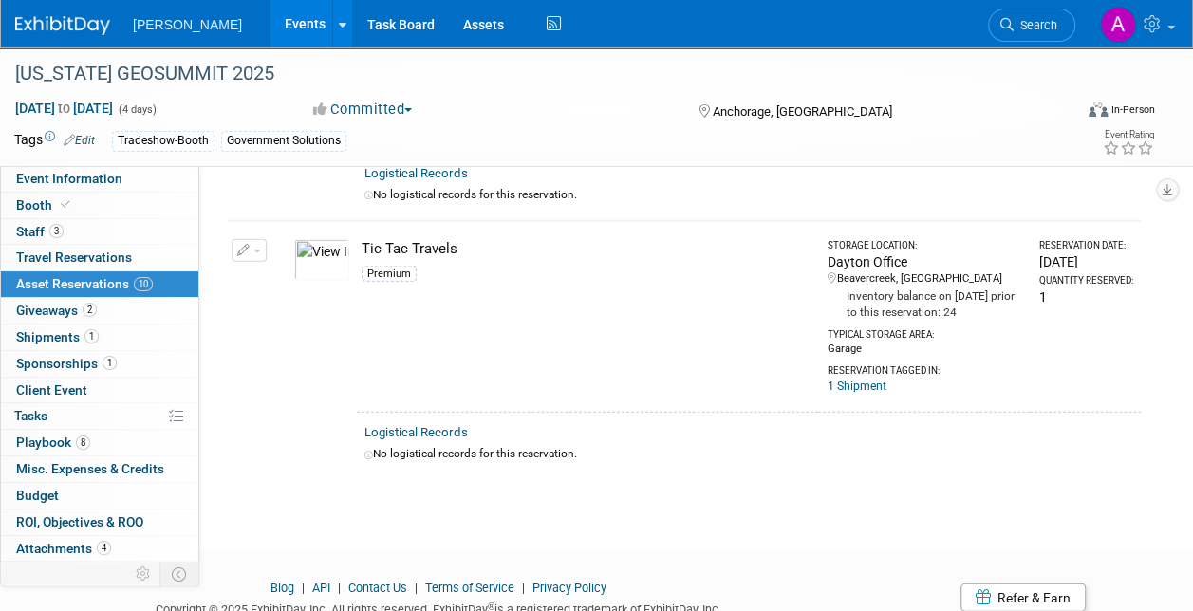
scroll to position [2240, 0]
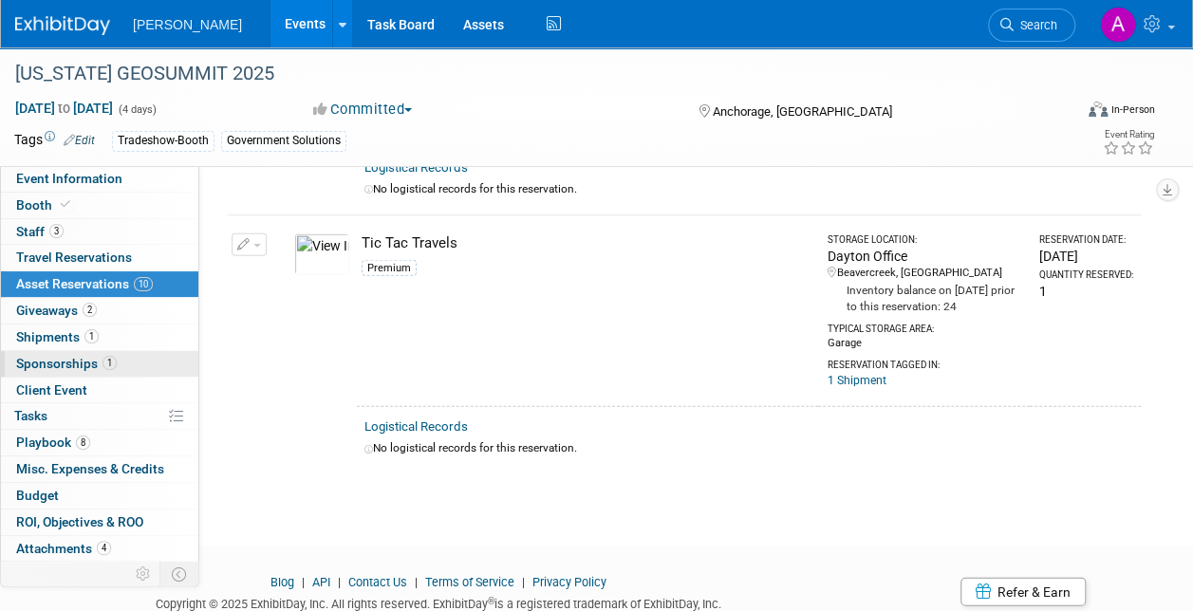
click at [43, 358] on span "Sponsorships 1" at bounding box center [66, 363] width 101 height 15
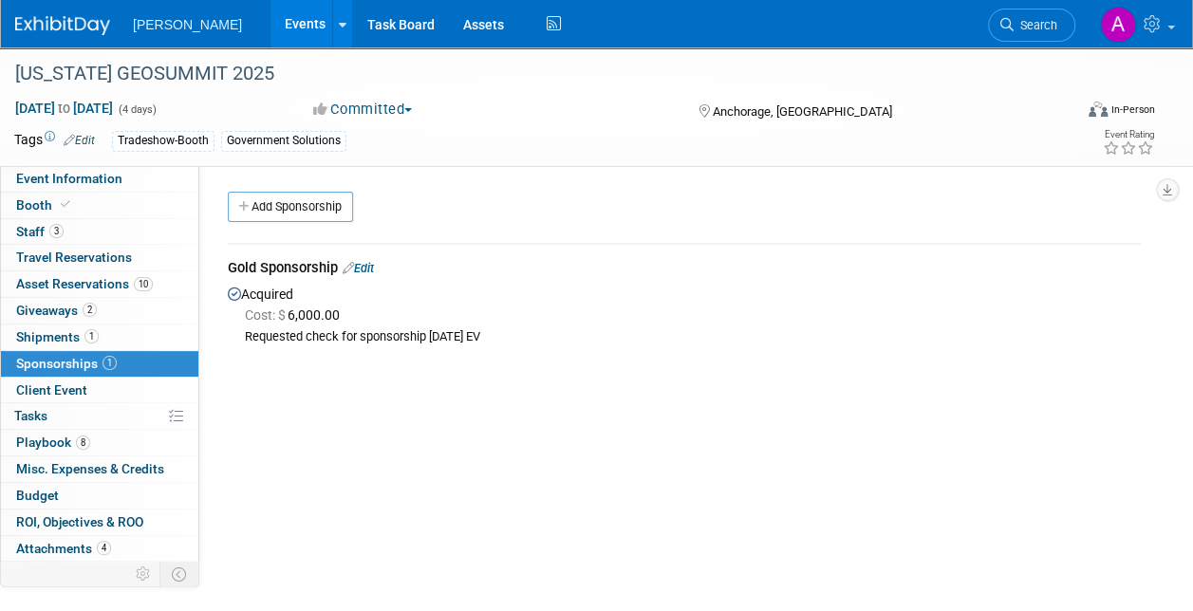
click at [43, 358] on span "Sponsorships 1" at bounding box center [66, 363] width 101 height 15
click at [62, 308] on span "Giveaways 2" at bounding box center [56, 310] width 81 height 15
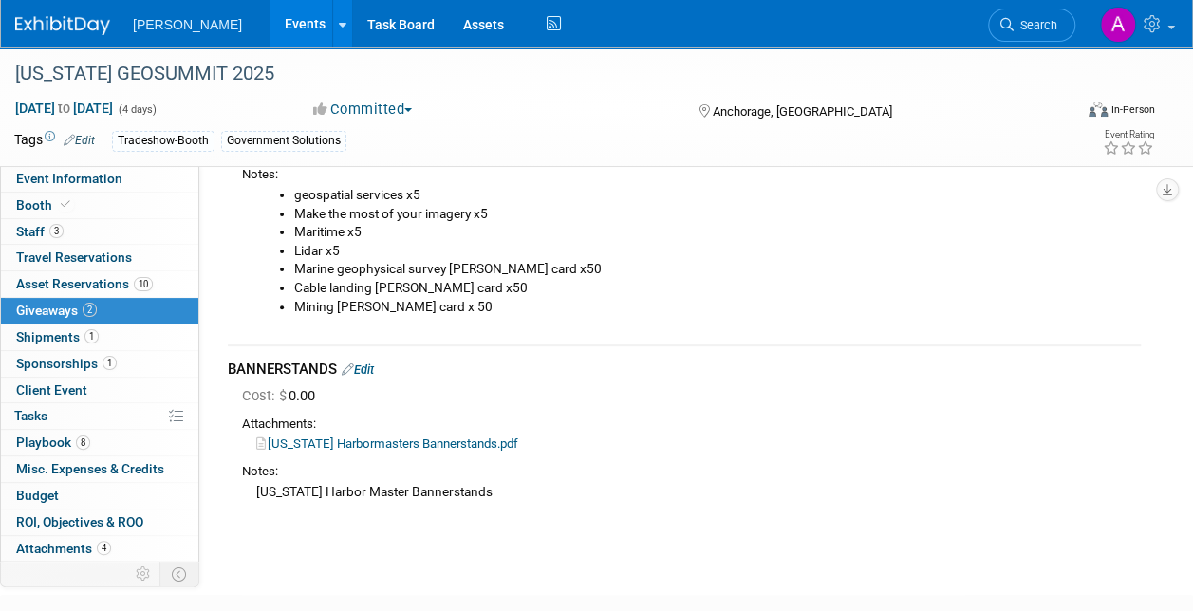
scroll to position [152, 0]
click at [338, 440] on link "[US_STATE] Harbormasters Bannerstands.pdf" at bounding box center [387, 443] width 262 height 14
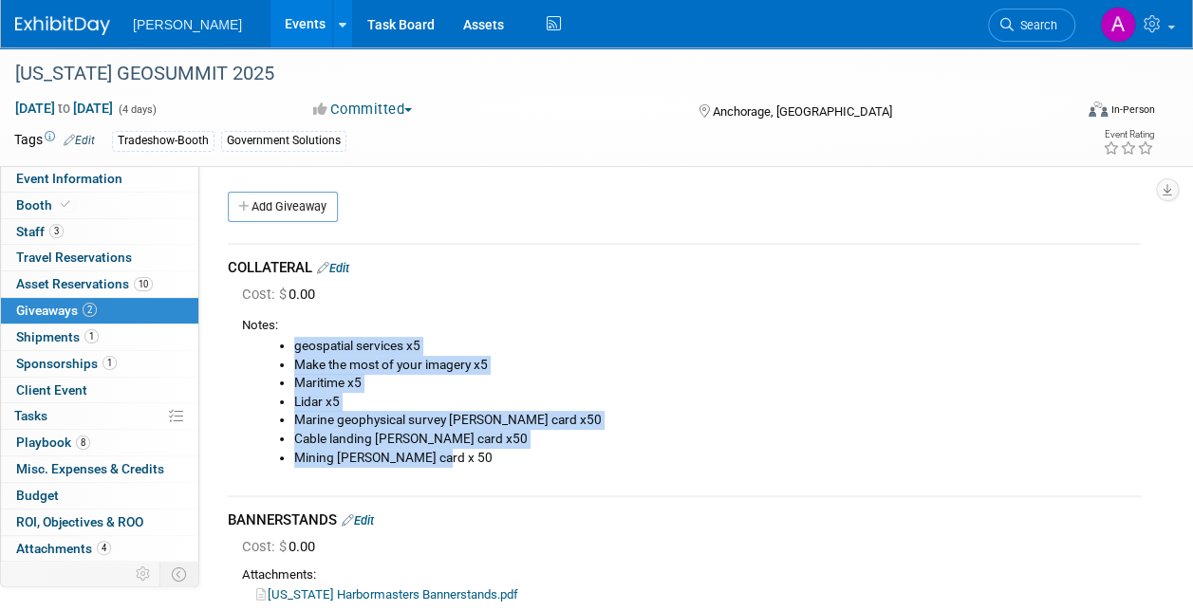
drag, startPoint x: 295, startPoint y: 343, endPoint x: 446, endPoint y: 457, distance: 189.6
click at [446, 457] on ul "geospatial services x5 Make the most of your imagery x5 Maritime x5 Lidar x5 Ma…" at bounding box center [698, 402] width 885 height 130
drag, startPoint x: 446, startPoint y: 457, endPoint x: 329, endPoint y: 394, distance: 132.9
copy ul "geospatial services x5 Make the most of your imagery x5 Maritime x5 Lidar x5 Ma…"
click at [1031, 23] on span "Search" at bounding box center [1036, 25] width 44 height 14
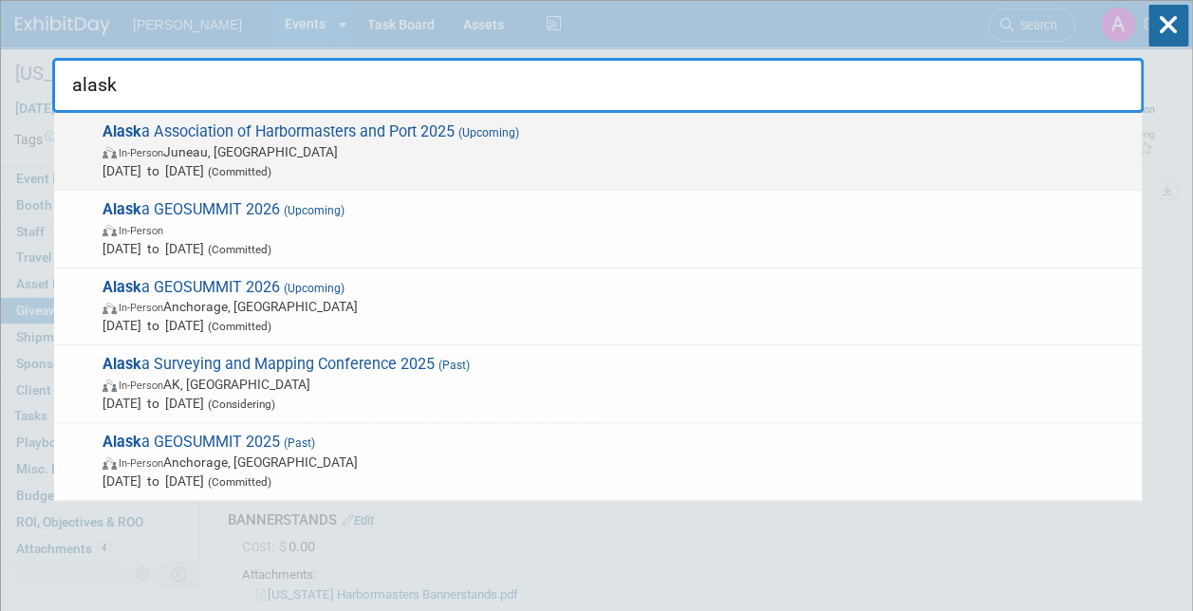
type input "alask"
click at [149, 131] on span "Alask a Association of Harbormasters and Port 2025 (Upcoming) In-Person Juneau,…" at bounding box center [614, 151] width 1035 height 58
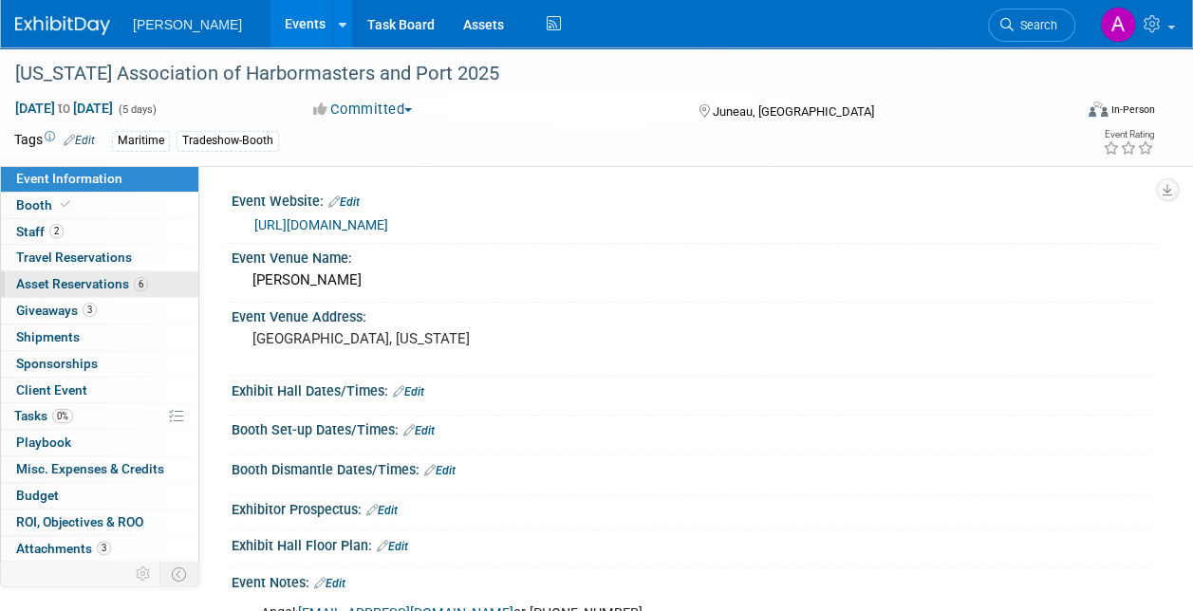
click at [59, 280] on span "Asset Reservations 6" at bounding box center [82, 283] width 132 height 15
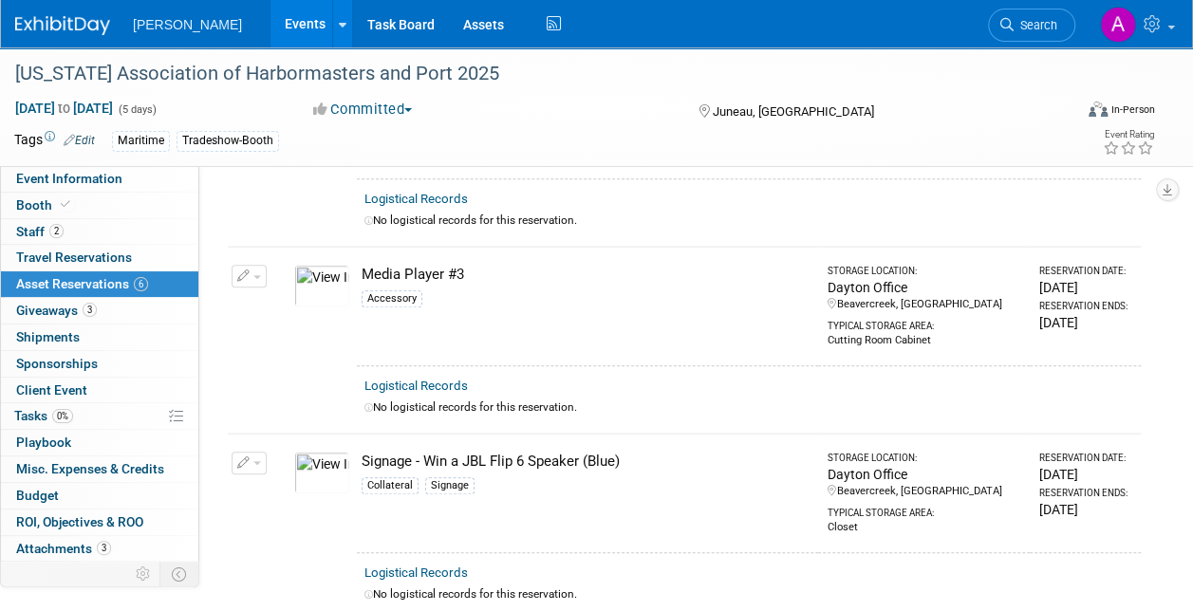
scroll to position [438, 0]
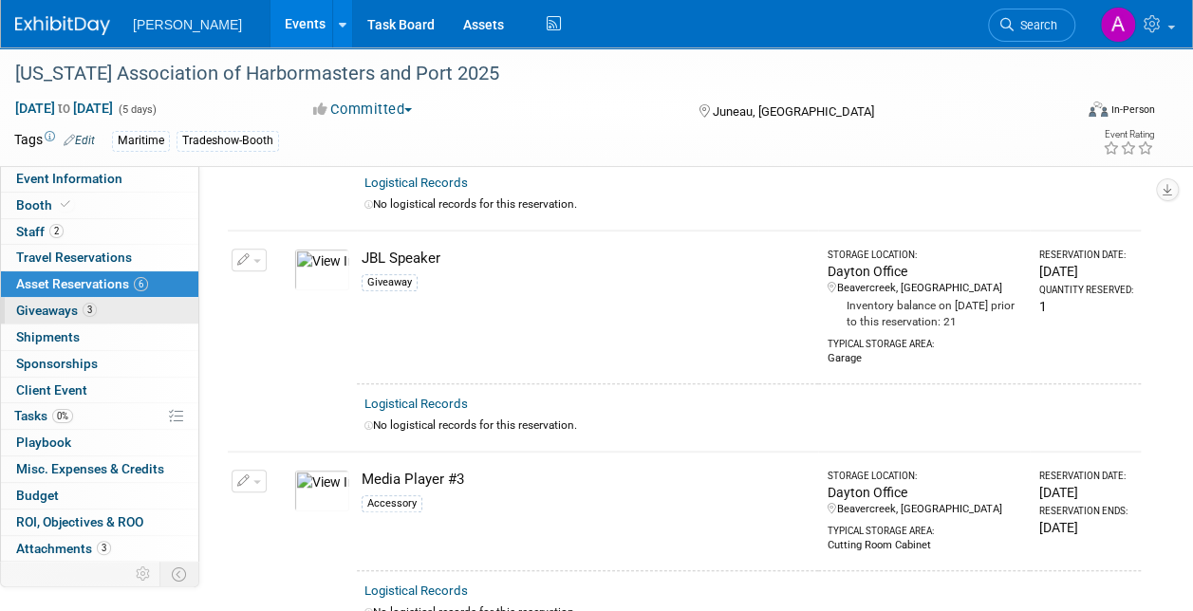
click at [64, 309] on span "Giveaways 3" at bounding box center [56, 310] width 81 height 15
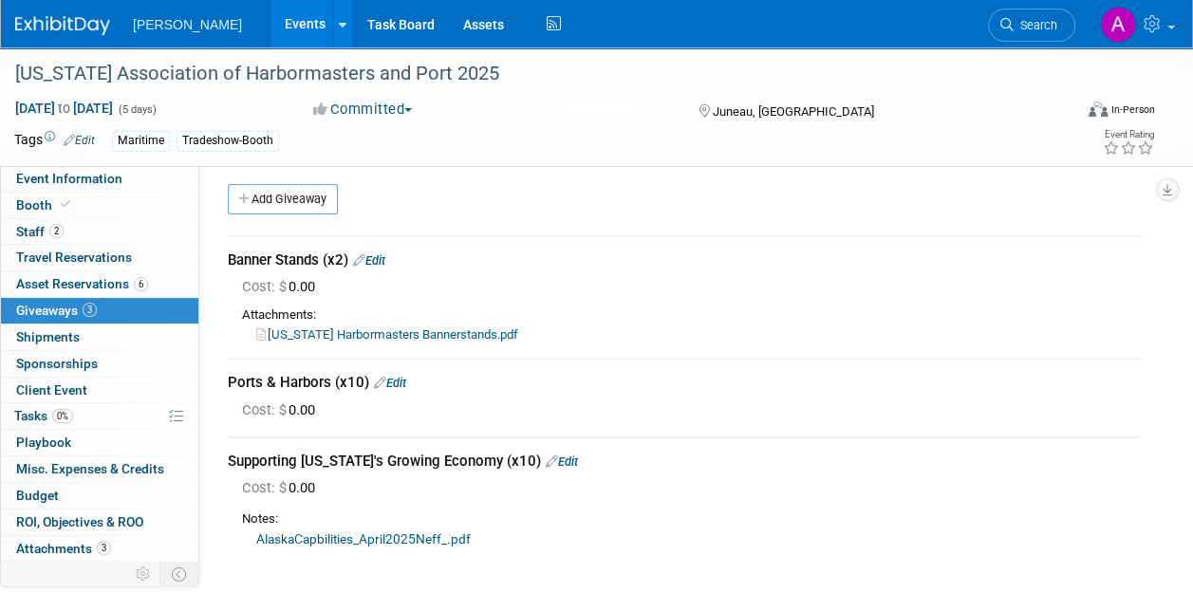
scroll to position [0, 0]
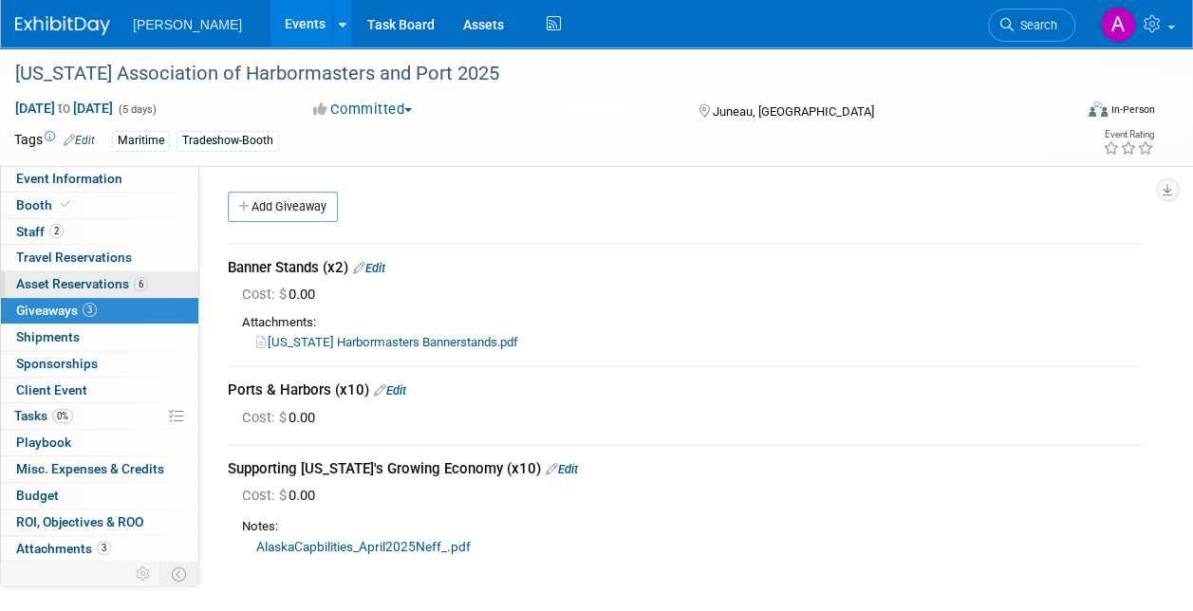
click at [46, 280] on span "Asset Reservations 6" at bounding box center [82, 283] width 132 height 15
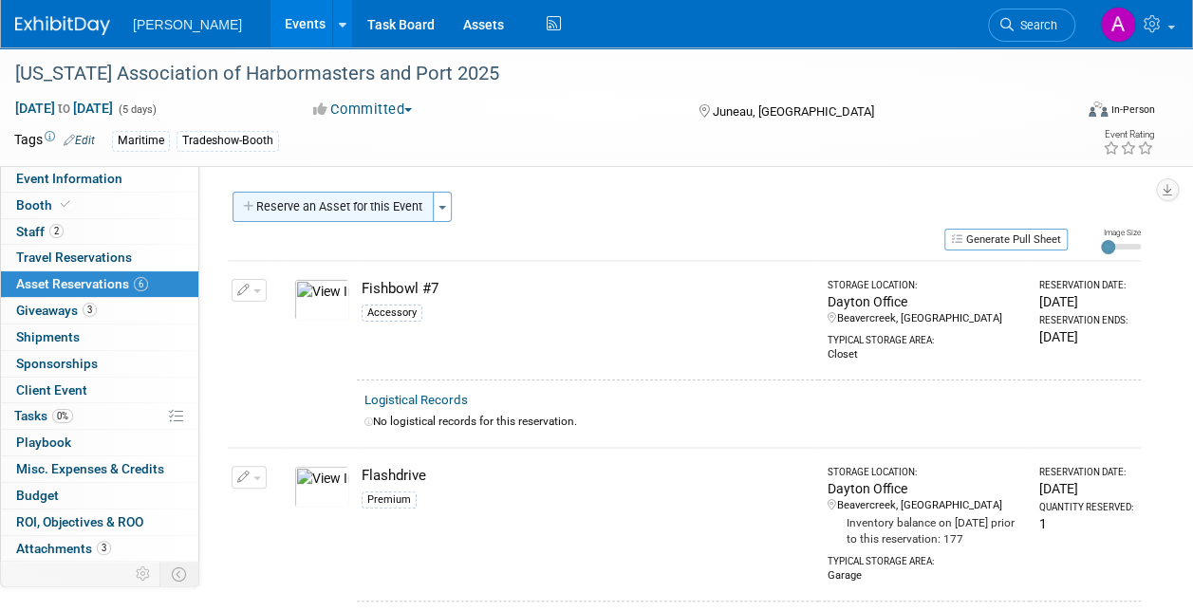
click at [311, 201] on button "Reserve an Asset for this Event" at bounding box center [333, 207] width 201 height 30
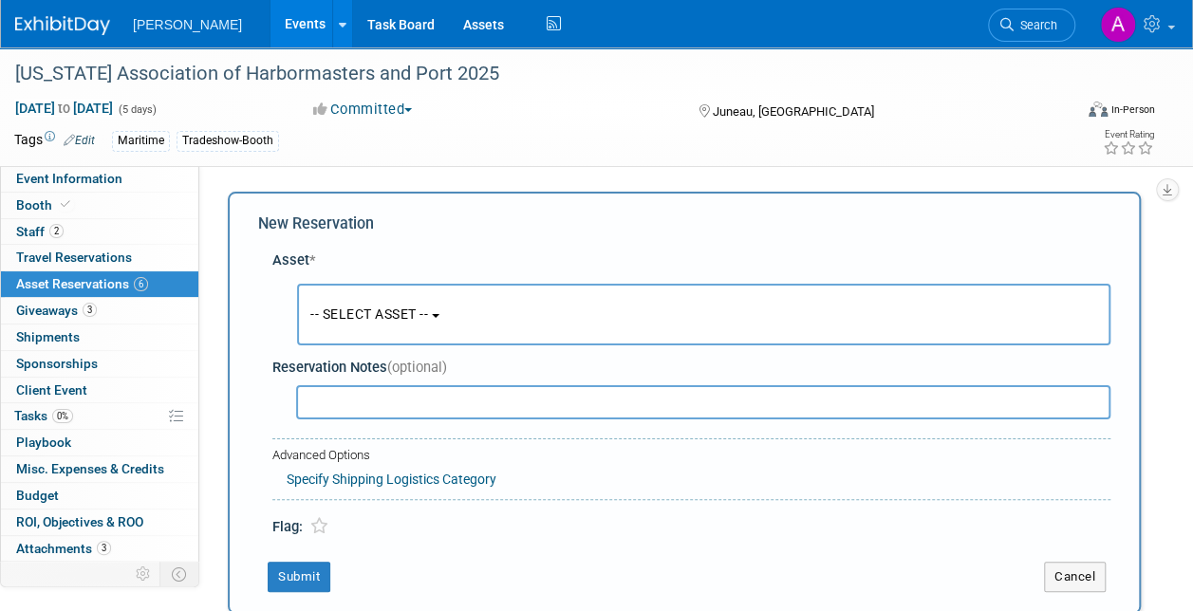
scroll to position [18, 0]
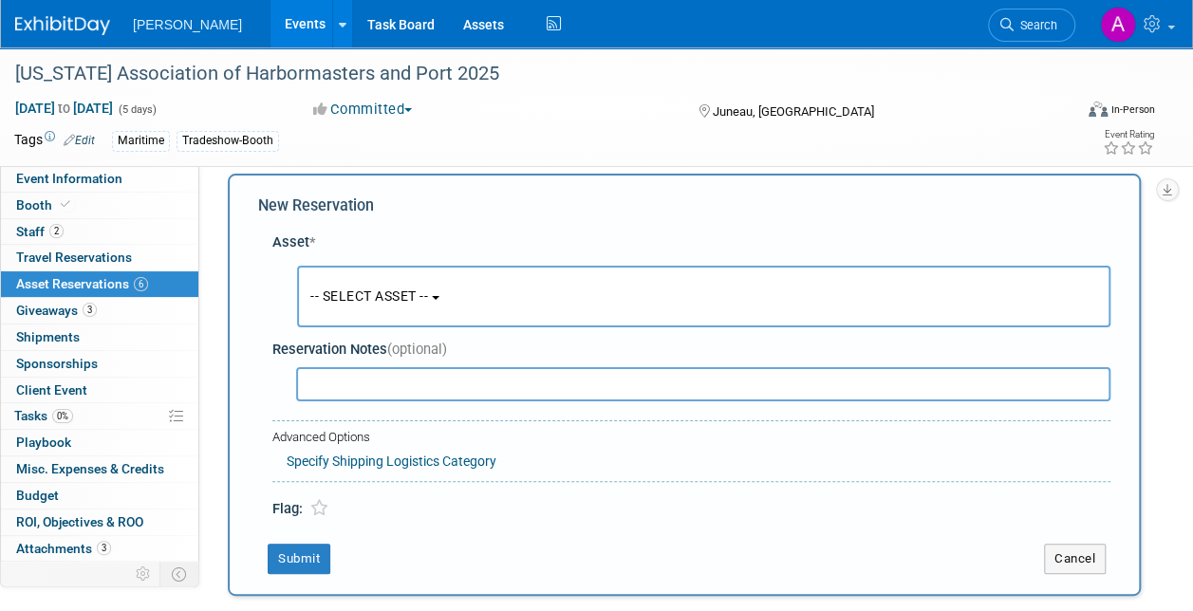
click at [404, 287] on button "-- SELECT ASSET --" at bounding box center [703, 297] width 813 height 62
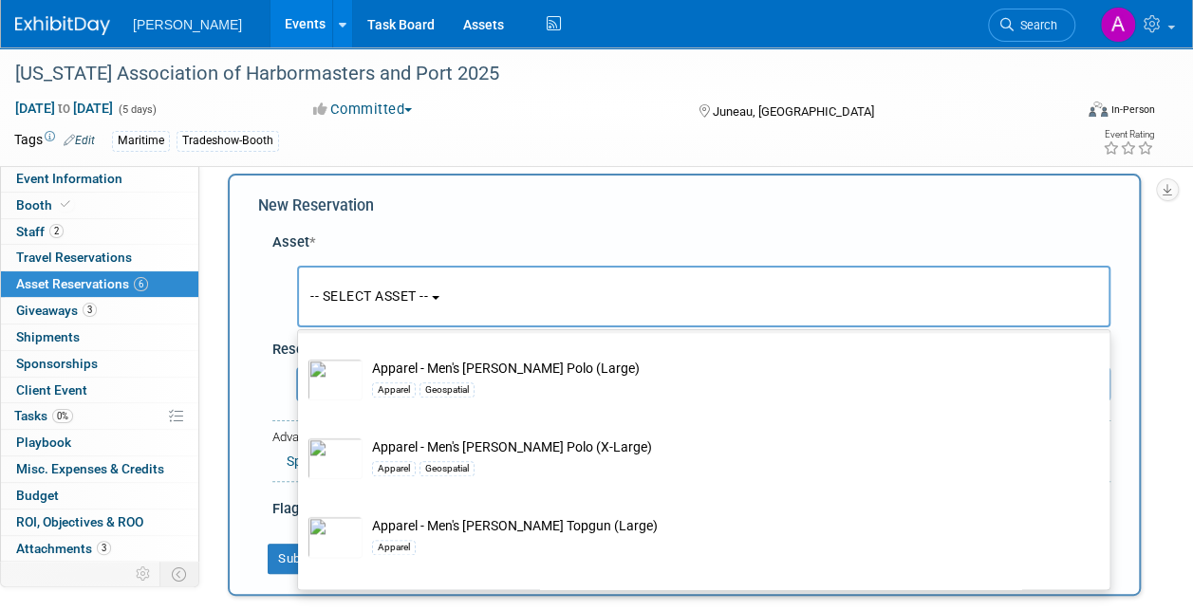
scroll to position [569, 0]
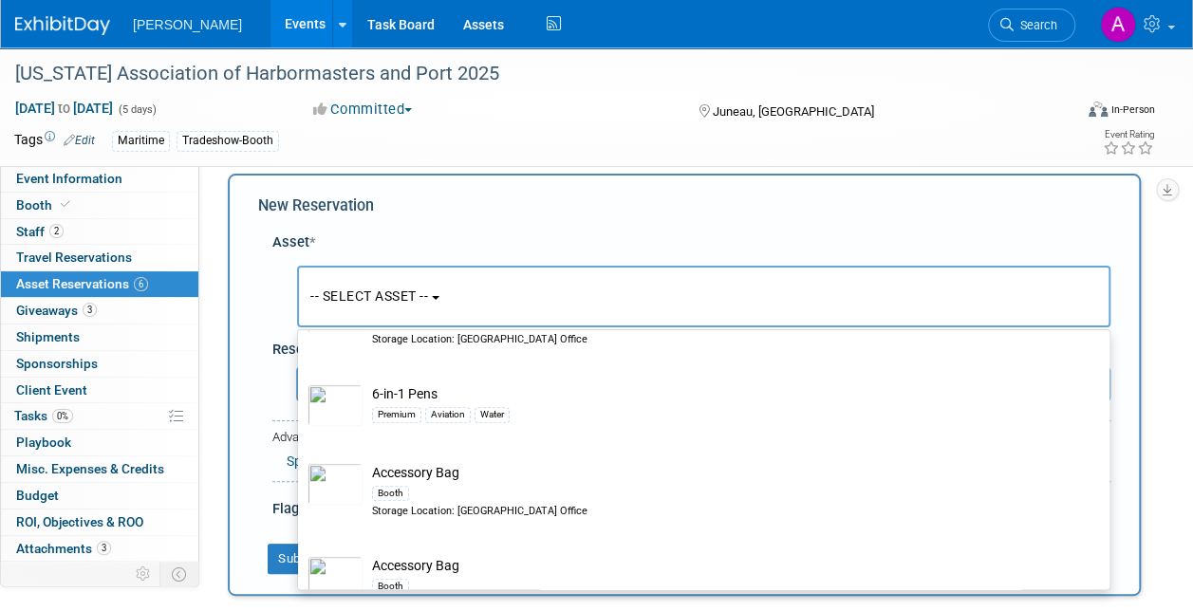
click at [416, 290] on span "-- SELECT ASSET --" at bounding box center [369, 296] width 118 height 15
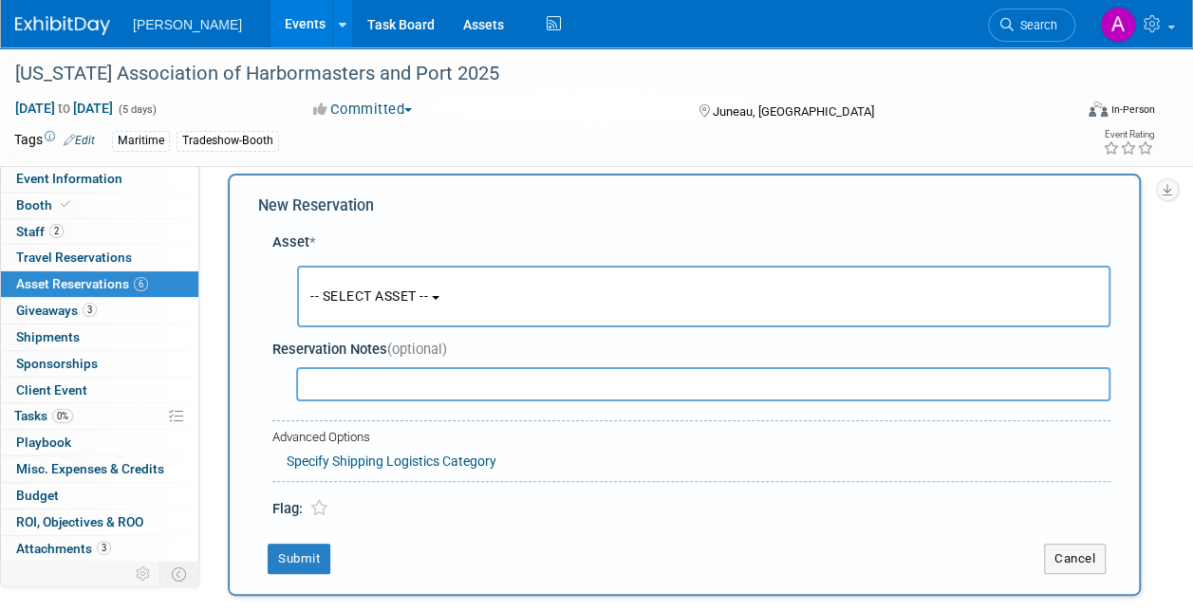
click at [448, 294] on button "-- SELECT ASSET --" at bounding box center [703, 297] width 813 height 62
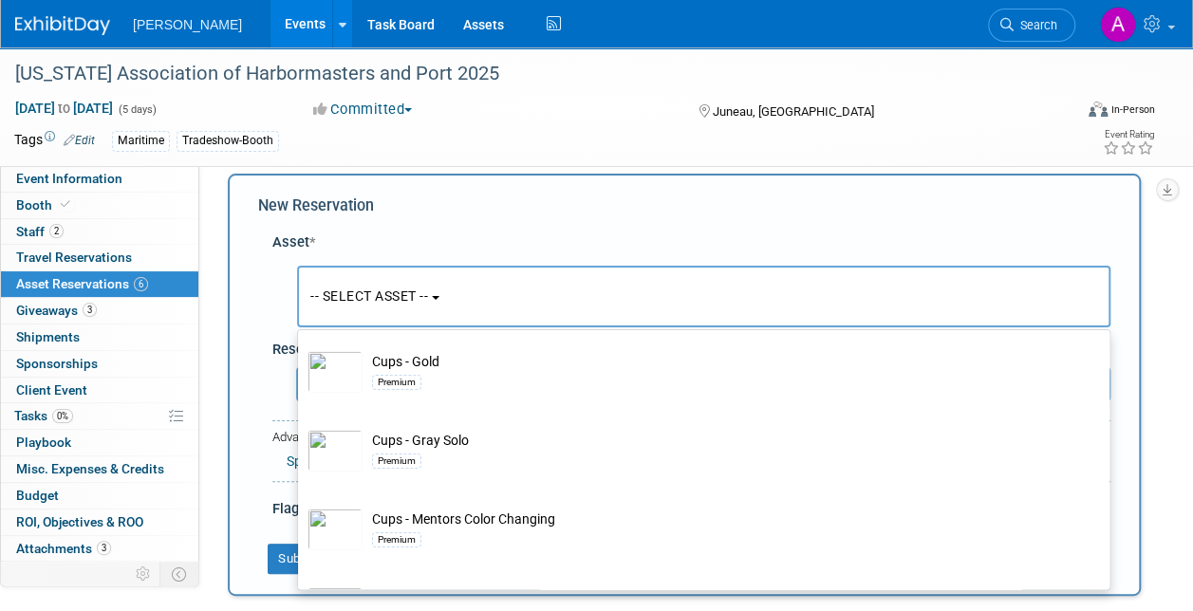
scroll to position [10250, 0]
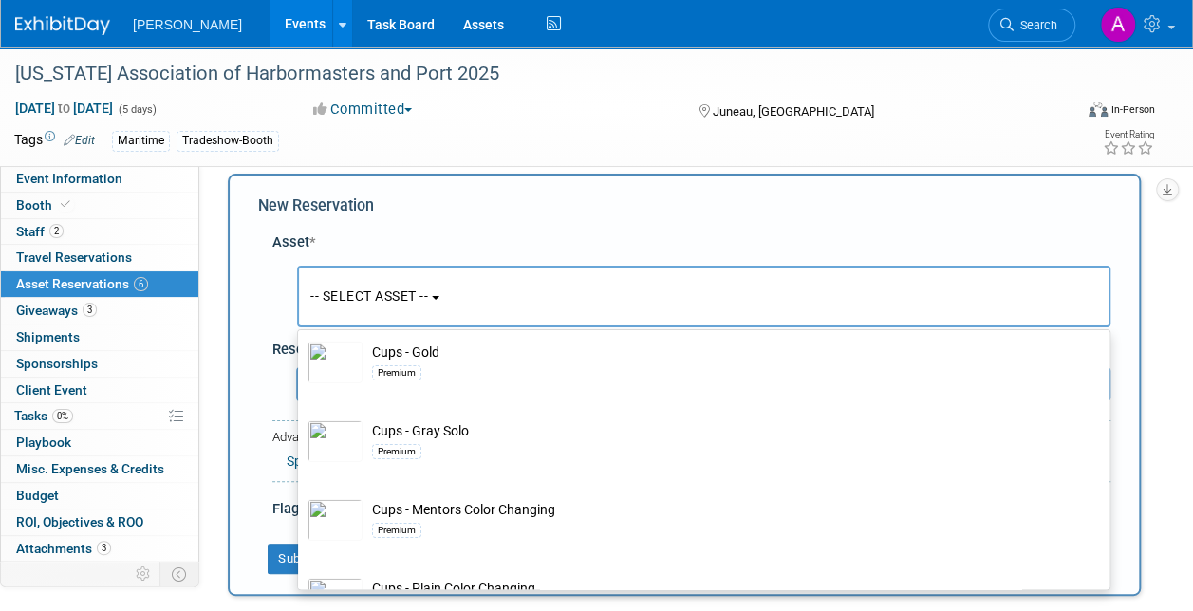
click at [343, 292] on span "-- SELECT ASSET --" at bounding box center [369, 296] width 118 height 15
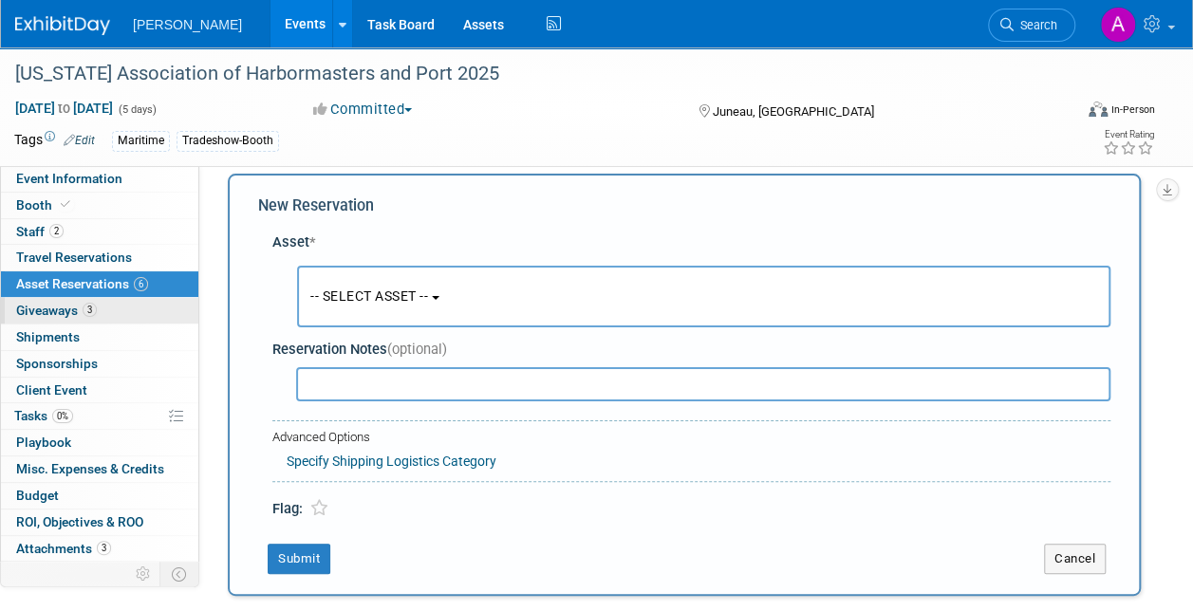
click at [57, 311] on span "Giveaways 3" at bounding box center [56, 310] width 81 height 15
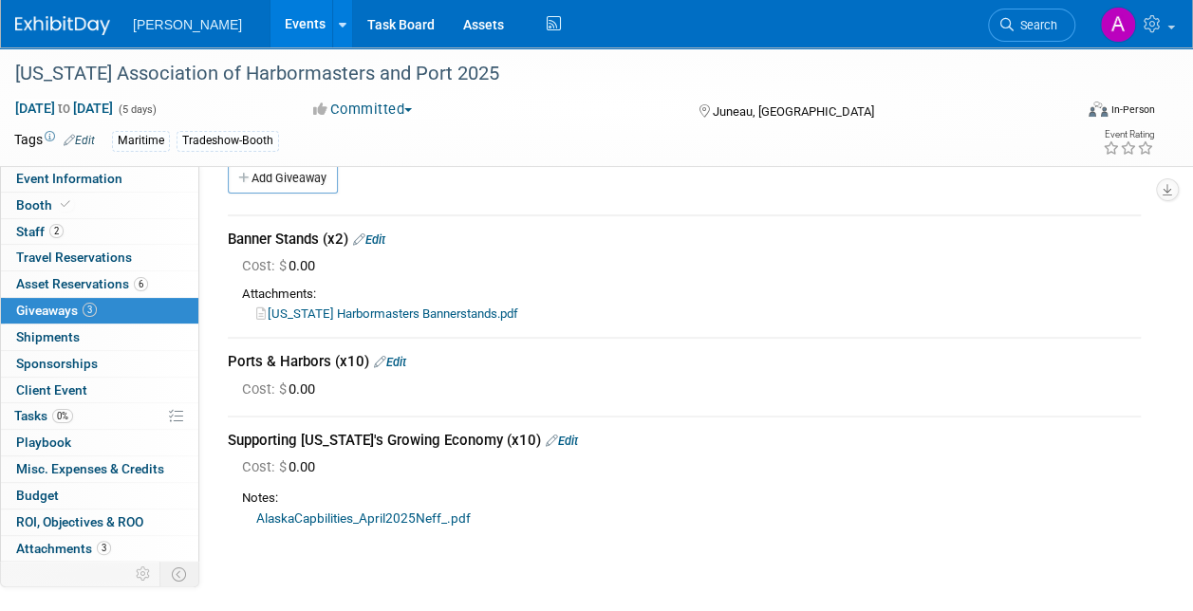
scroll to position [0, 0]
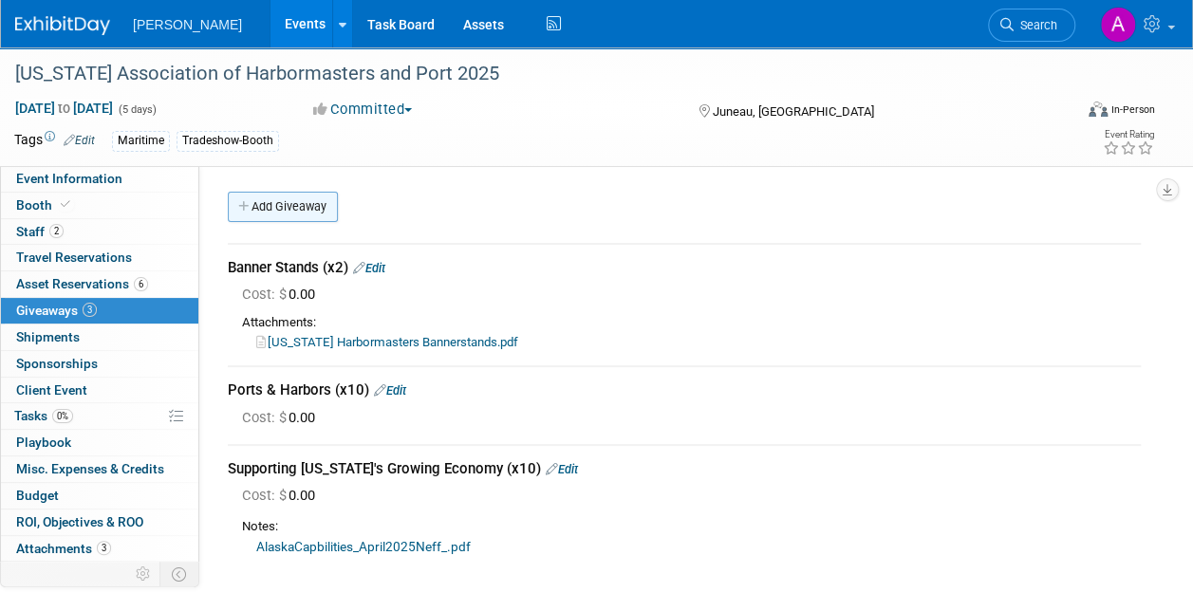
click at [297, 207] on link "Add Giveaway" at bounding box center [283, 207] width 110 height 30
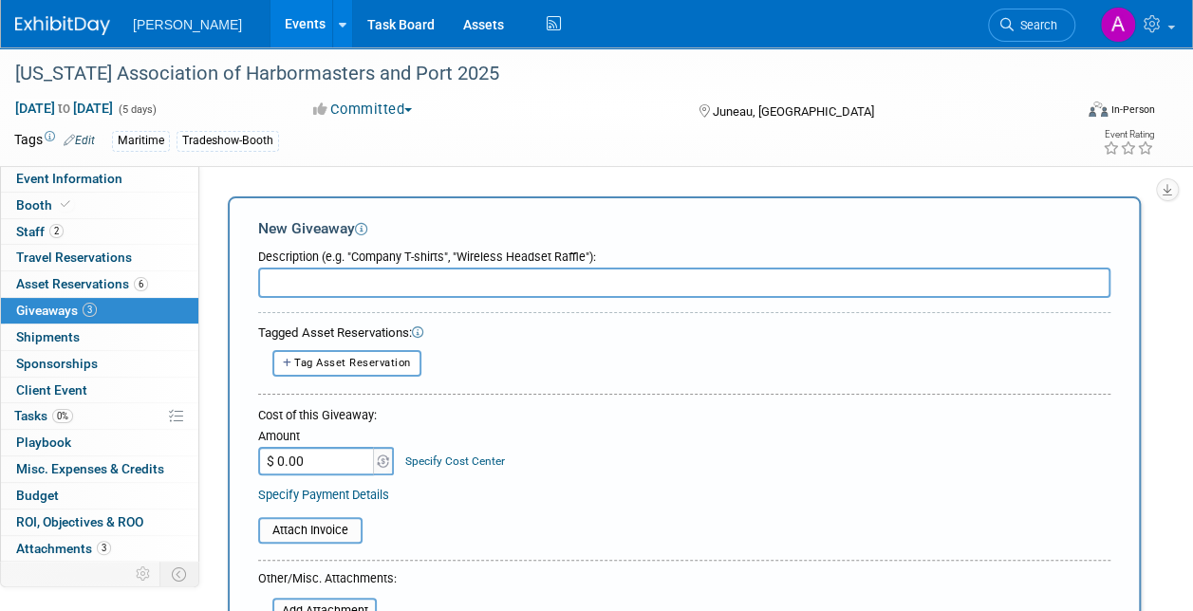
click at [294, 283] on input "text" at bounding box center [684, 283] width 852 height 30
type input "b"
type input "B"
click at [364, 367] on span "Tag Asset Reservation" at bounding box center [352, 363] width 117 height 12
select select
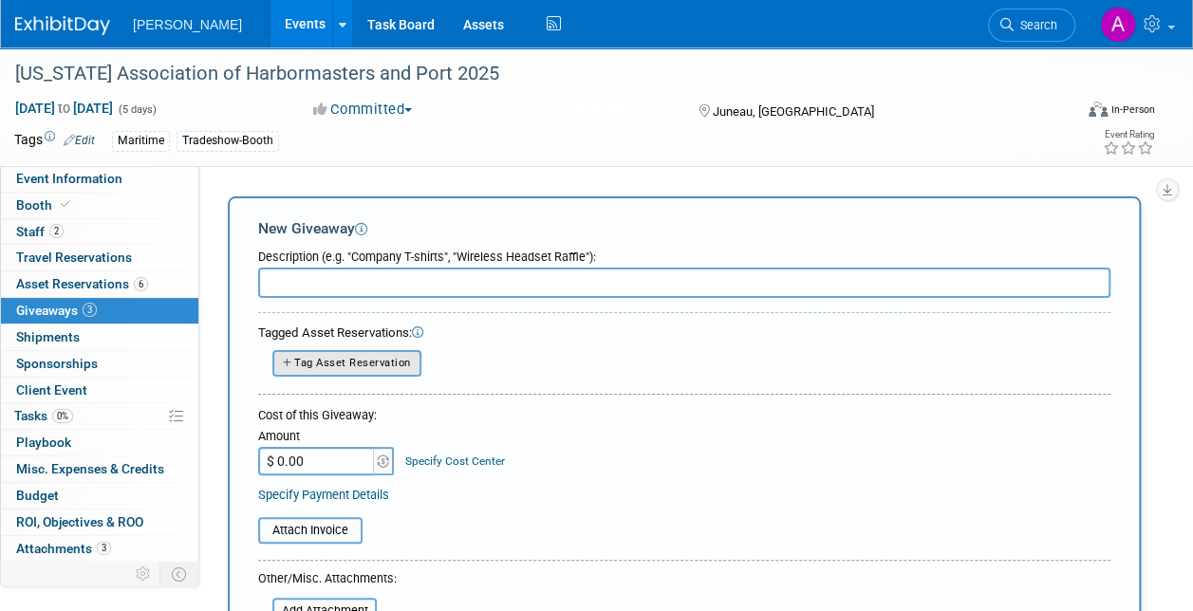
select select
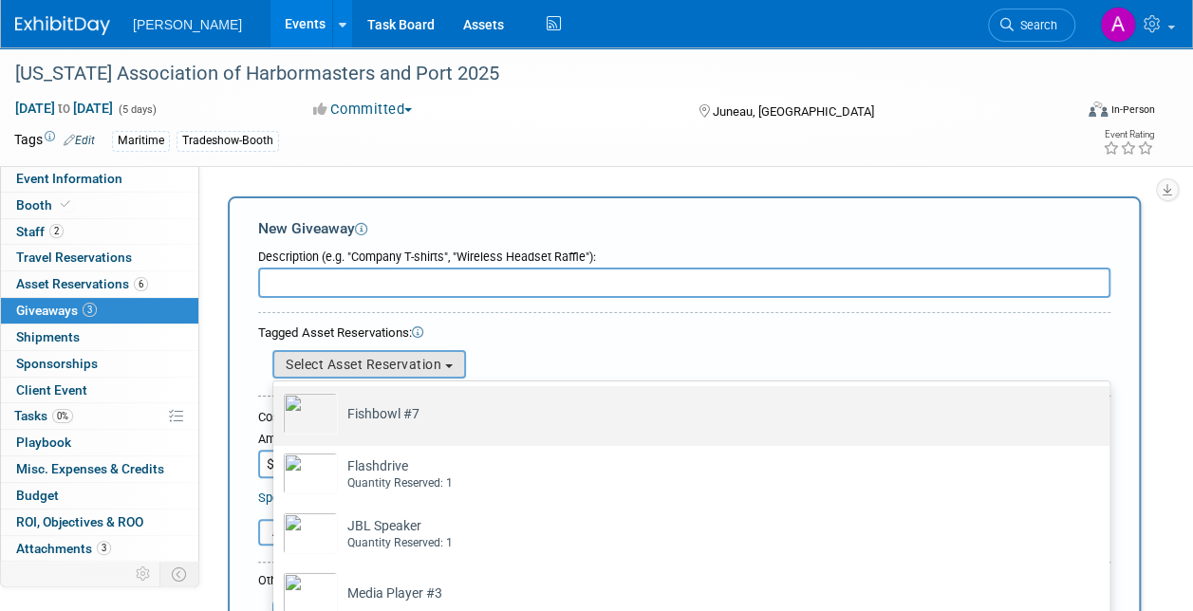
scroll to position [39, 0]
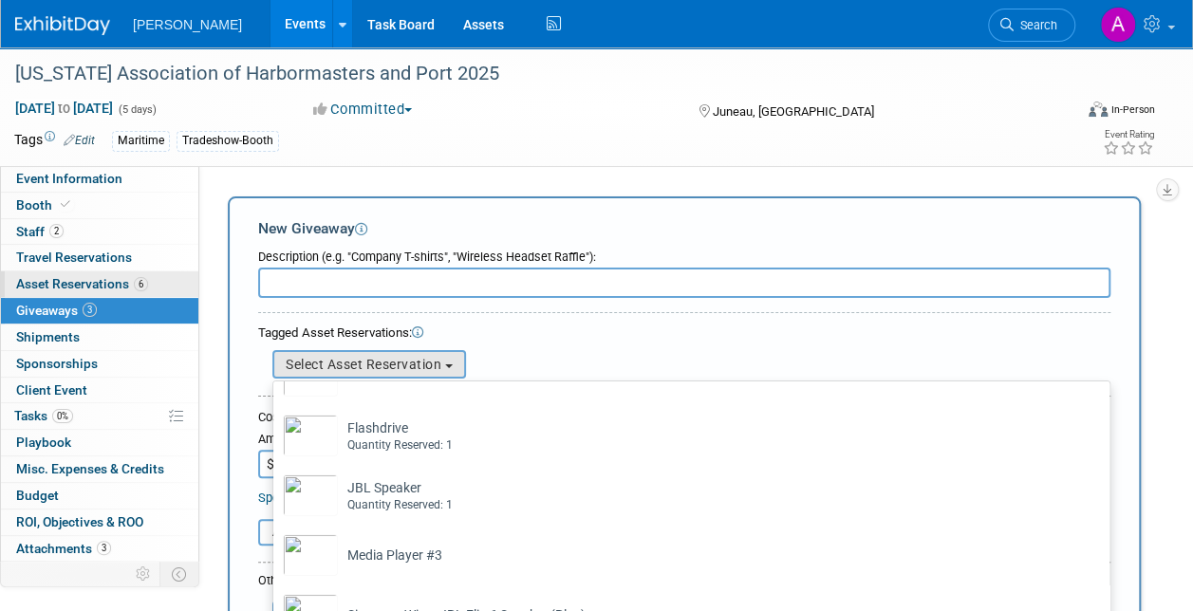
click at [91, 282] on span "Asset Reservations 6" at bounding box center [82, 283] width 132 height 15
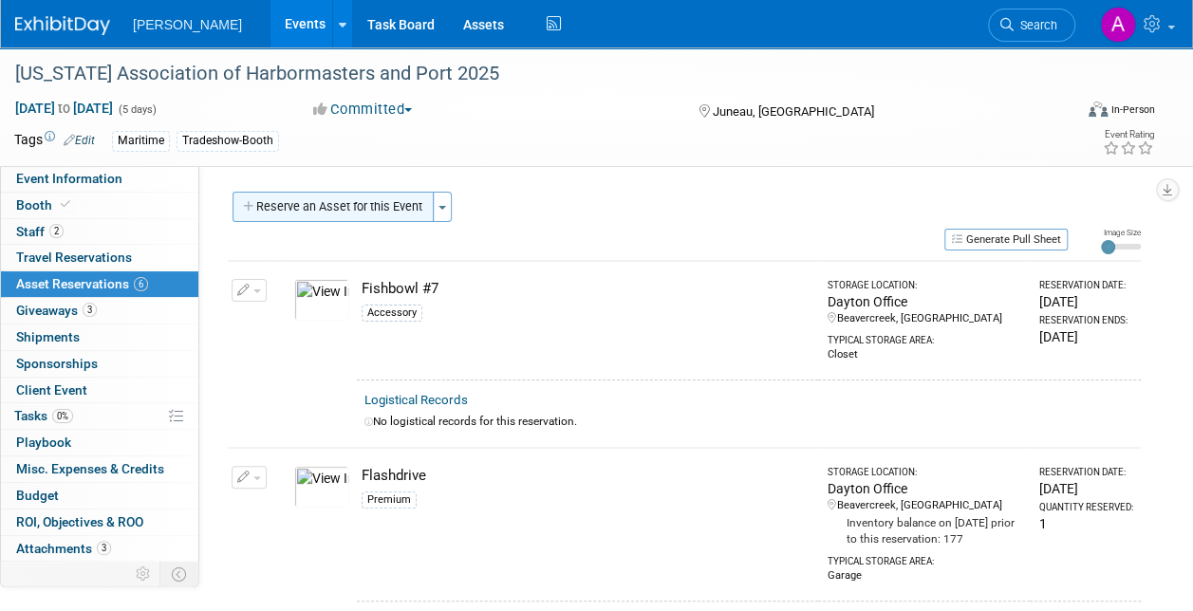
click at [291, 194] on button "Reserve an Asset for this Event" at bounding box center [333, 207] width 201 height 30
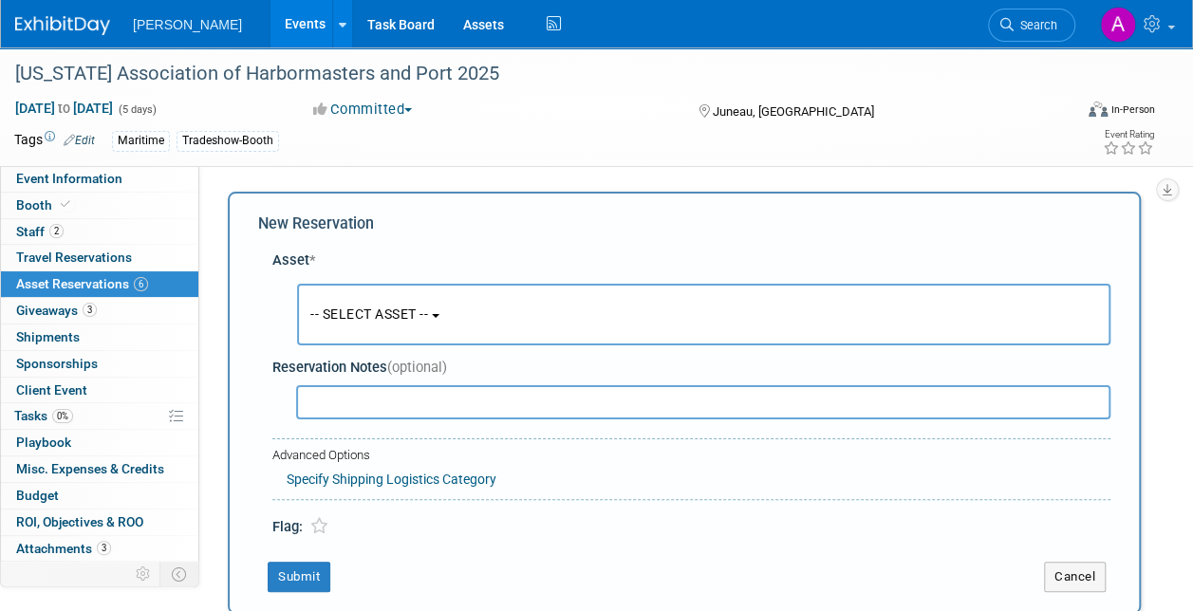
scroll to position [18, 0]
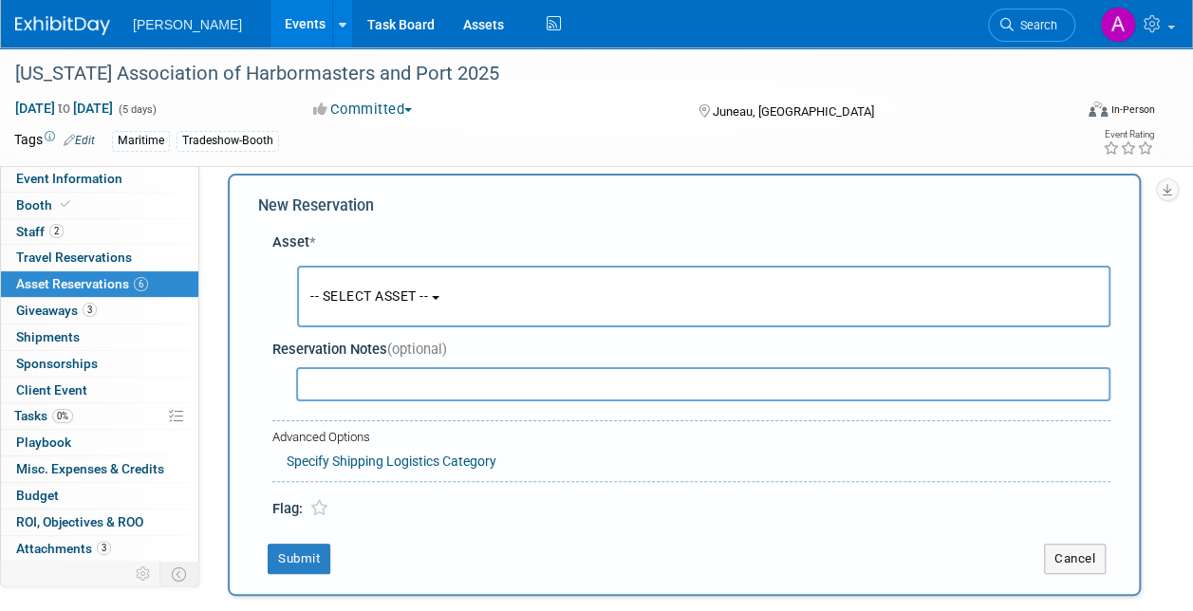
click at [372, 289] on span "-- SELECT ASSET --" at bounding box center [369, 296] width 118 height 15
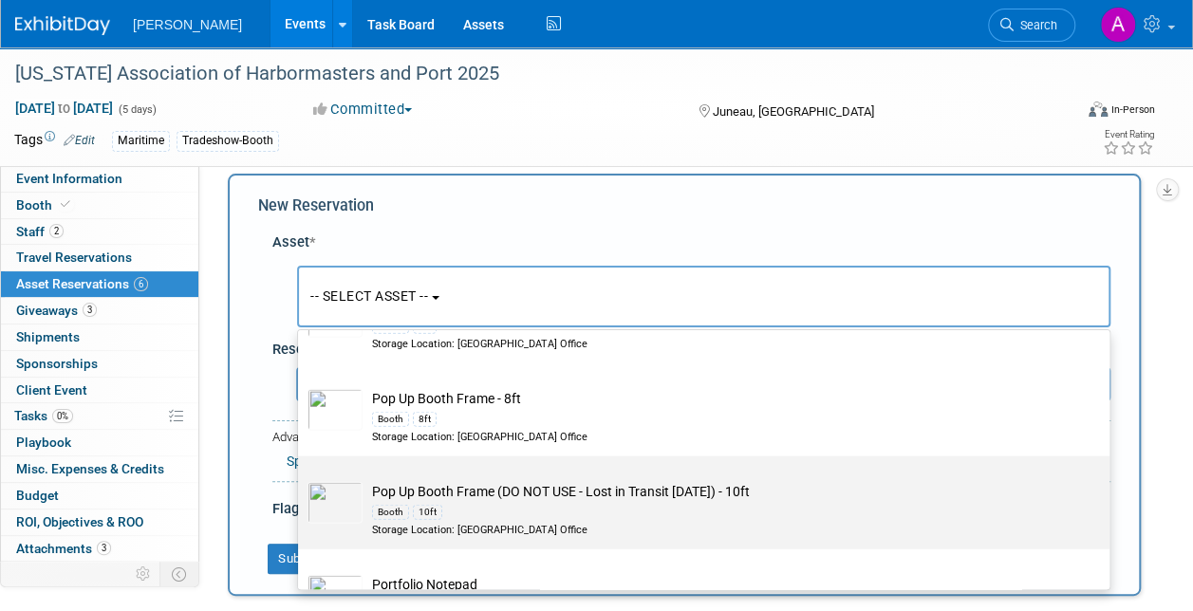
scroll to position [27429, 0]
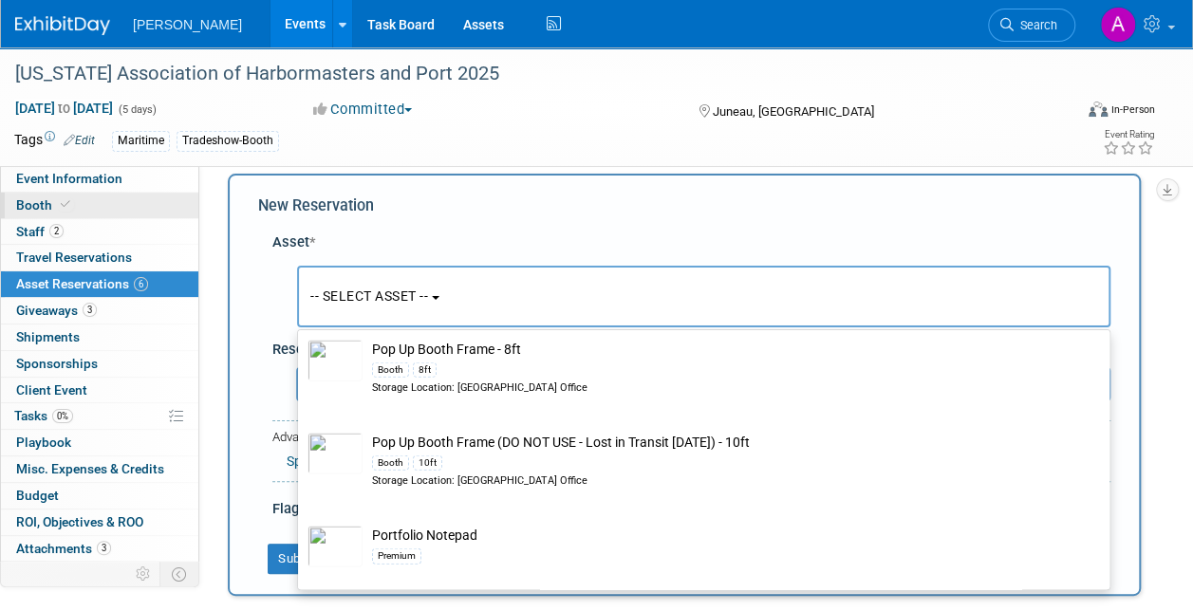
click at [43, 205] on span "Booth" at bounding box center [45, 204] width 58 height 15
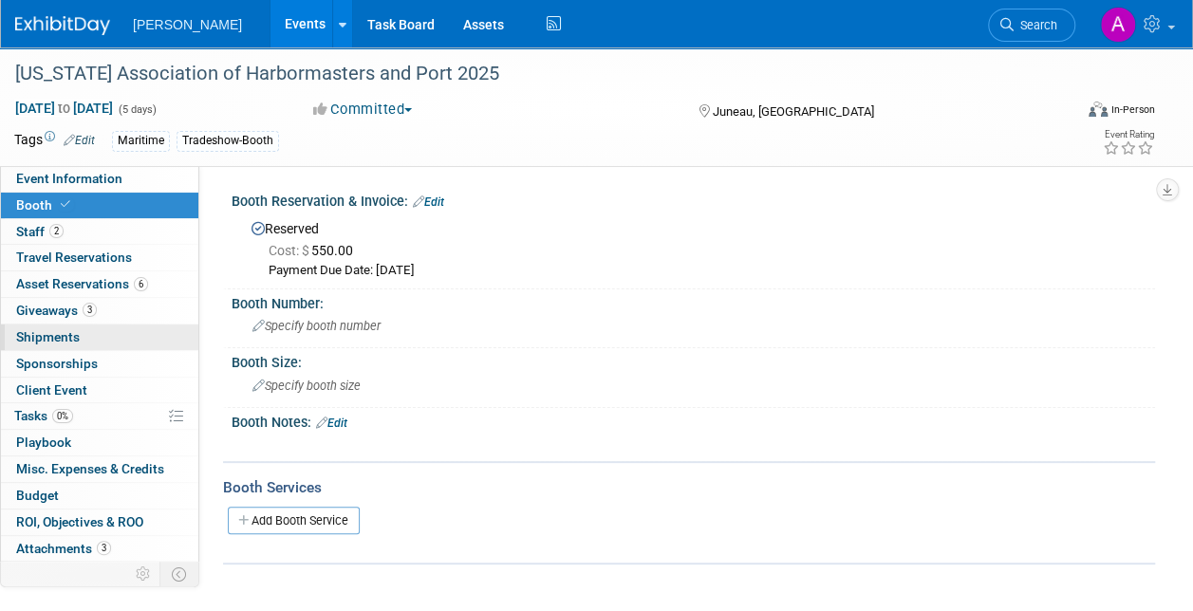
click at [60, 333] on span "Shipments 0" at bounding box center [48, 336] width 64 height 15
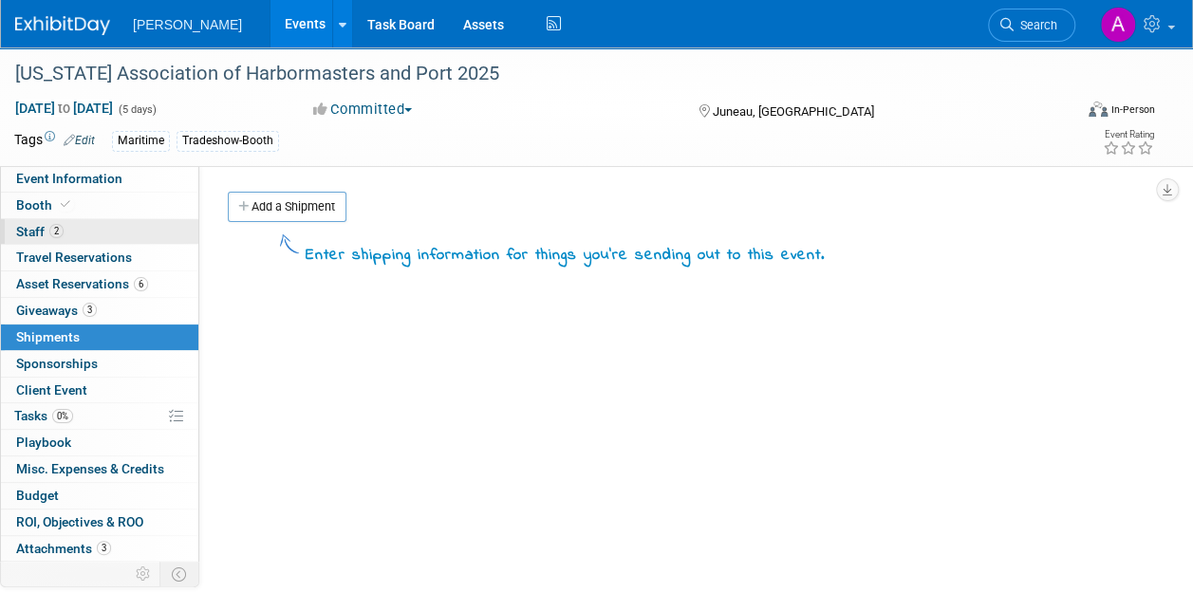
click at [50, 222] on link "2 Staff 2" at bounding box center [99, 232] width 197 height 26
